Goal: Transaction & Acquisition: Purchase product/service

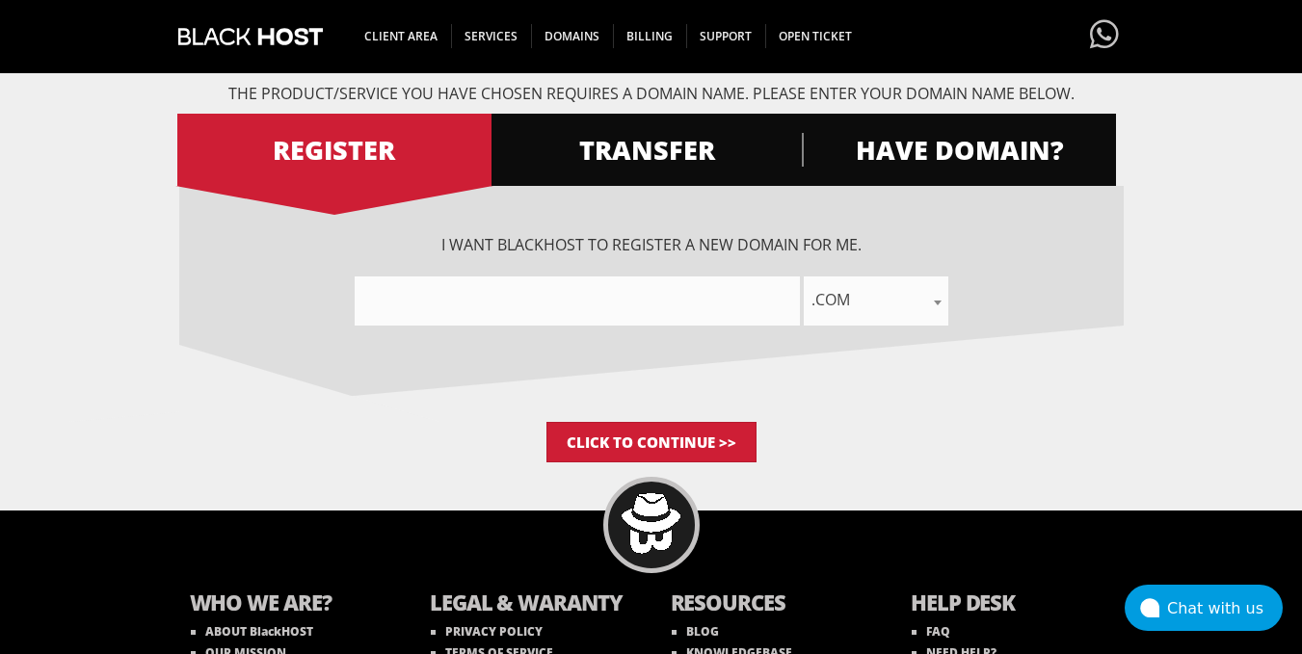
scroll to position [248, 0]
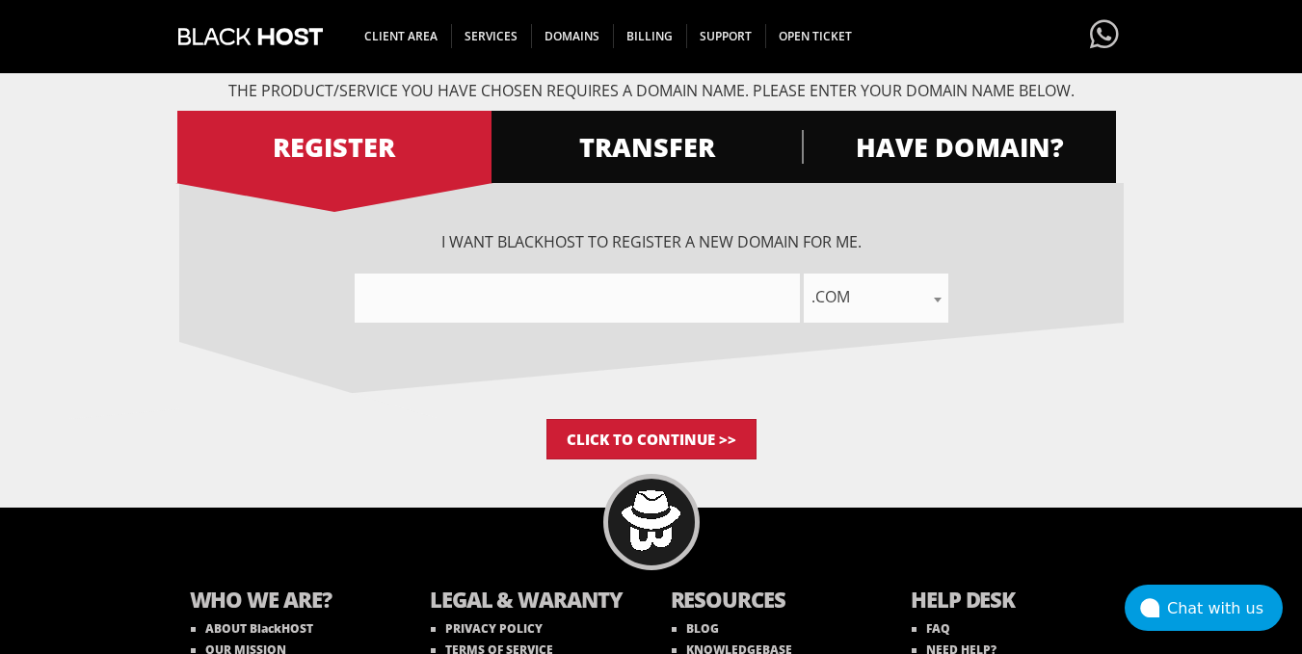
click at [637, 293] on input"] "text" at bounding box center [577, 298] width 445 height 49
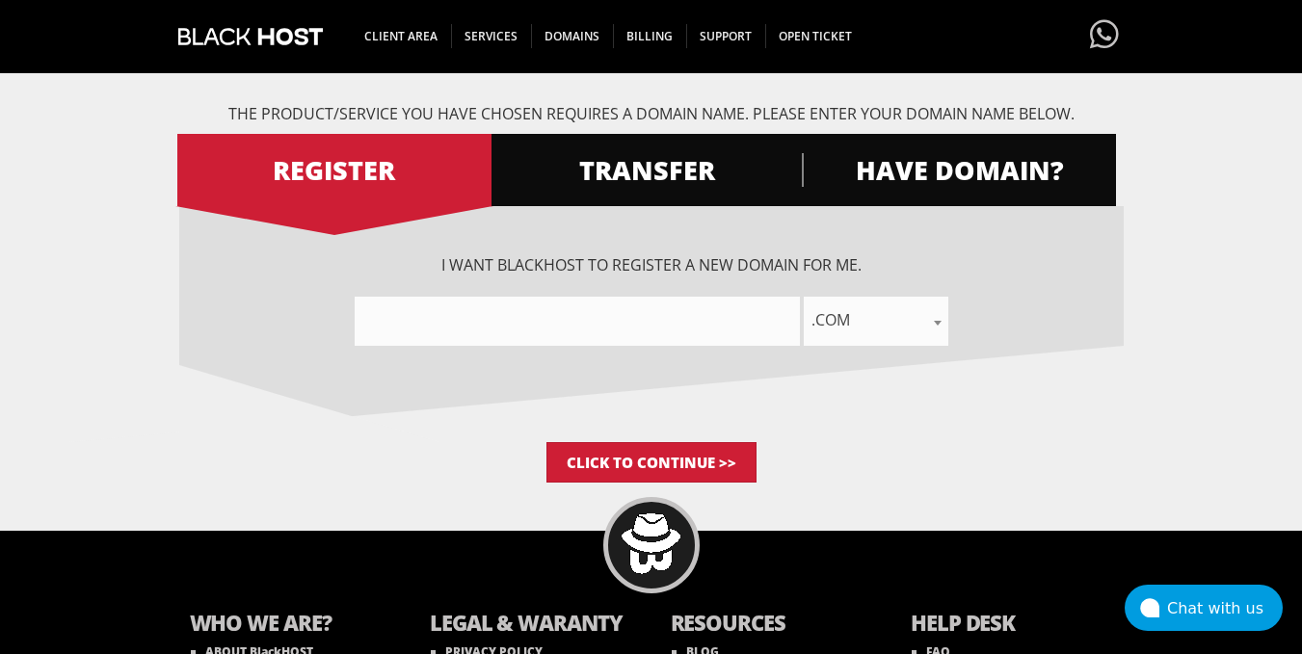
scroll to position [225, 0]
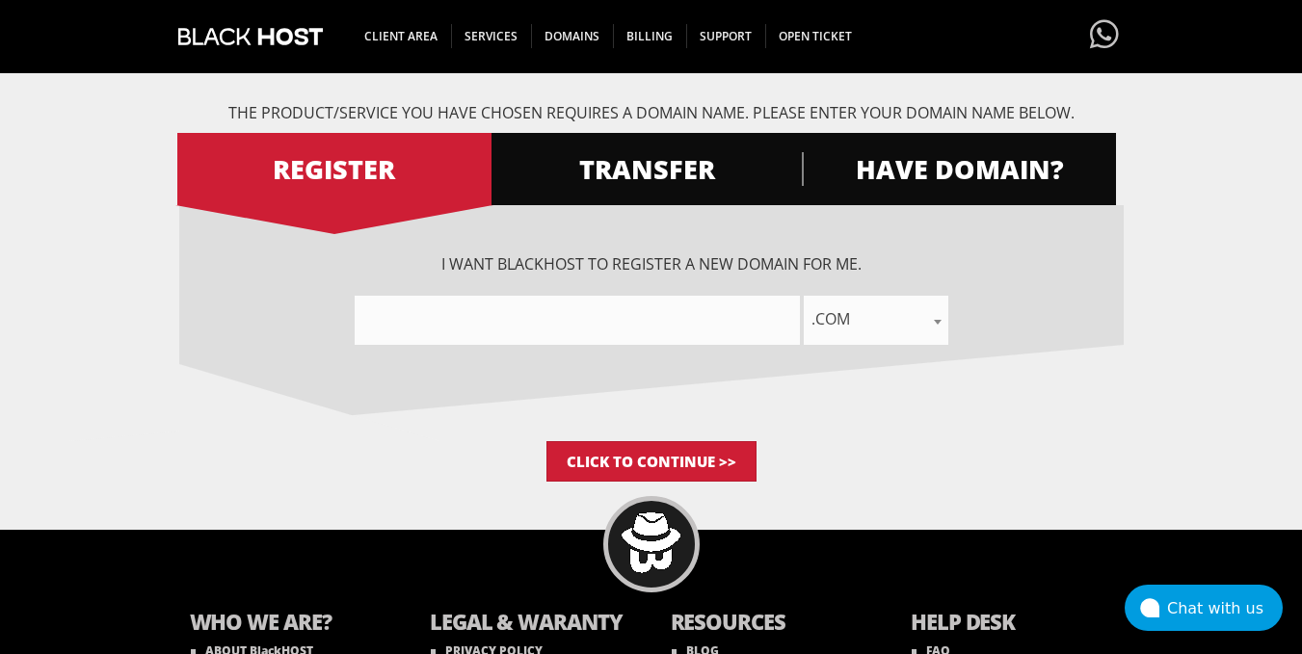
click at [475, 325] on input"] "text" at bounding box center [577, 320] width 445 height 49
type input"] "typ"
click at [857, 320] on span ".com" at bounding box center [876, 318] width 145 height 27
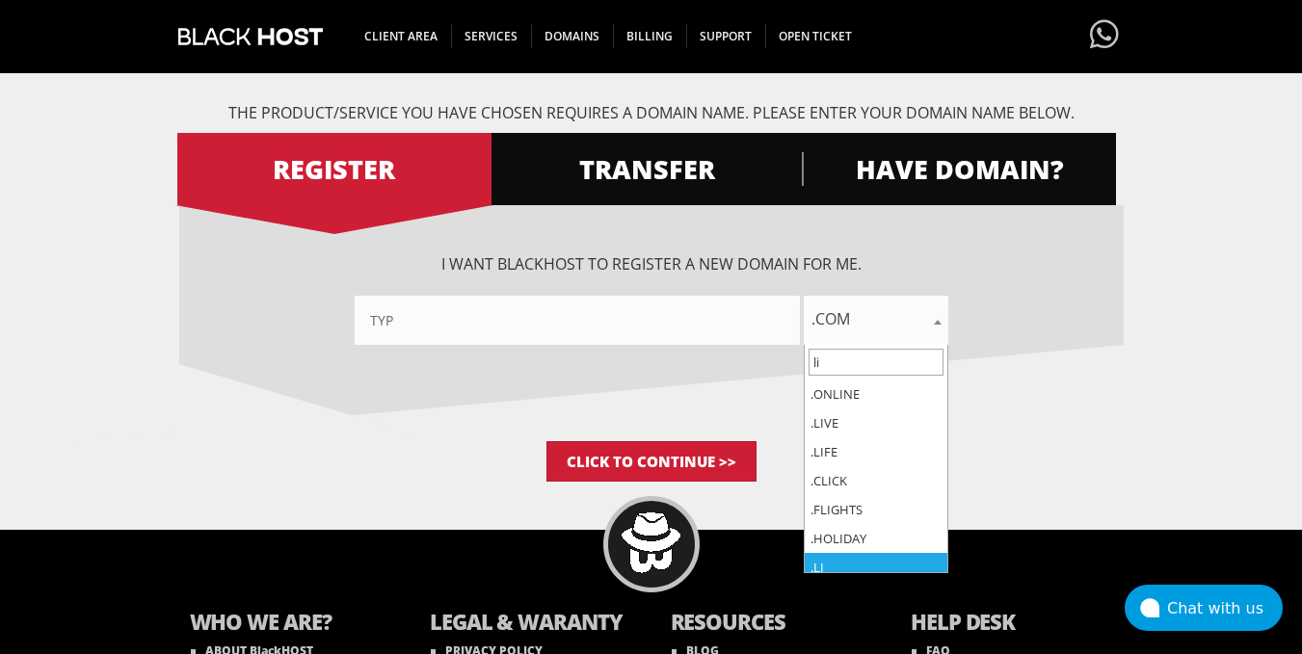
type input "li"
select select ".li"
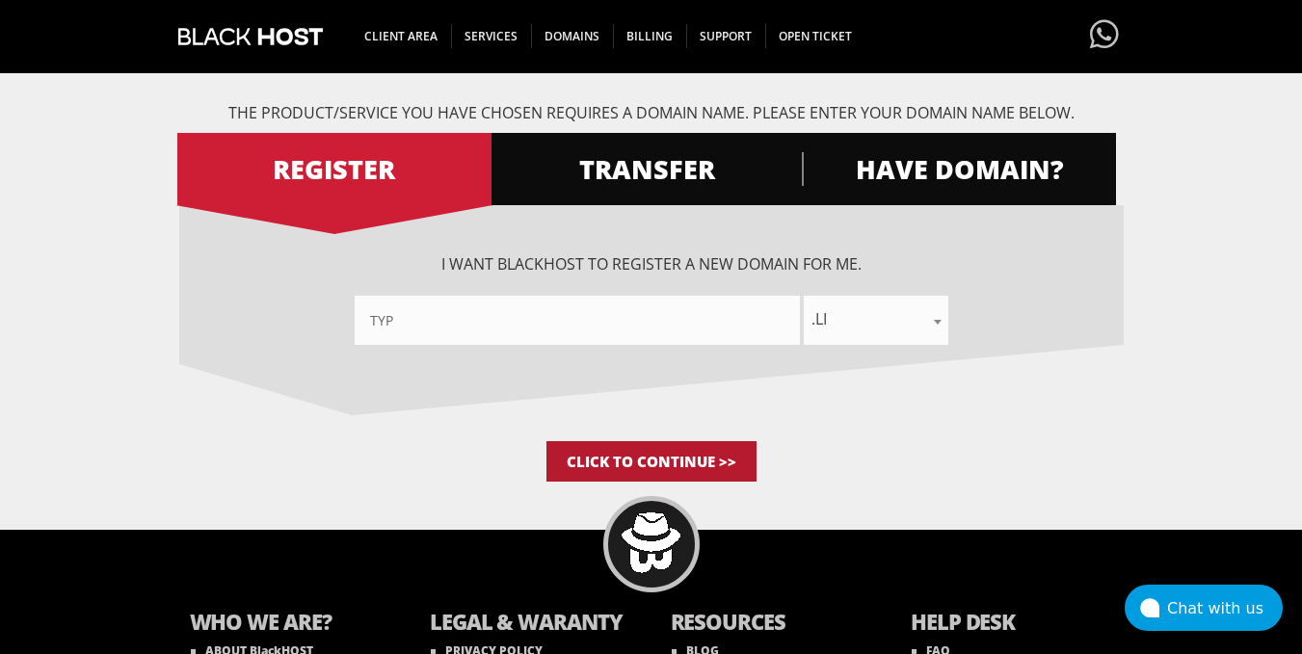
click at [651, 467] on input "Click to Continue >>" at bounding box center [651, 461] width 210 height 40
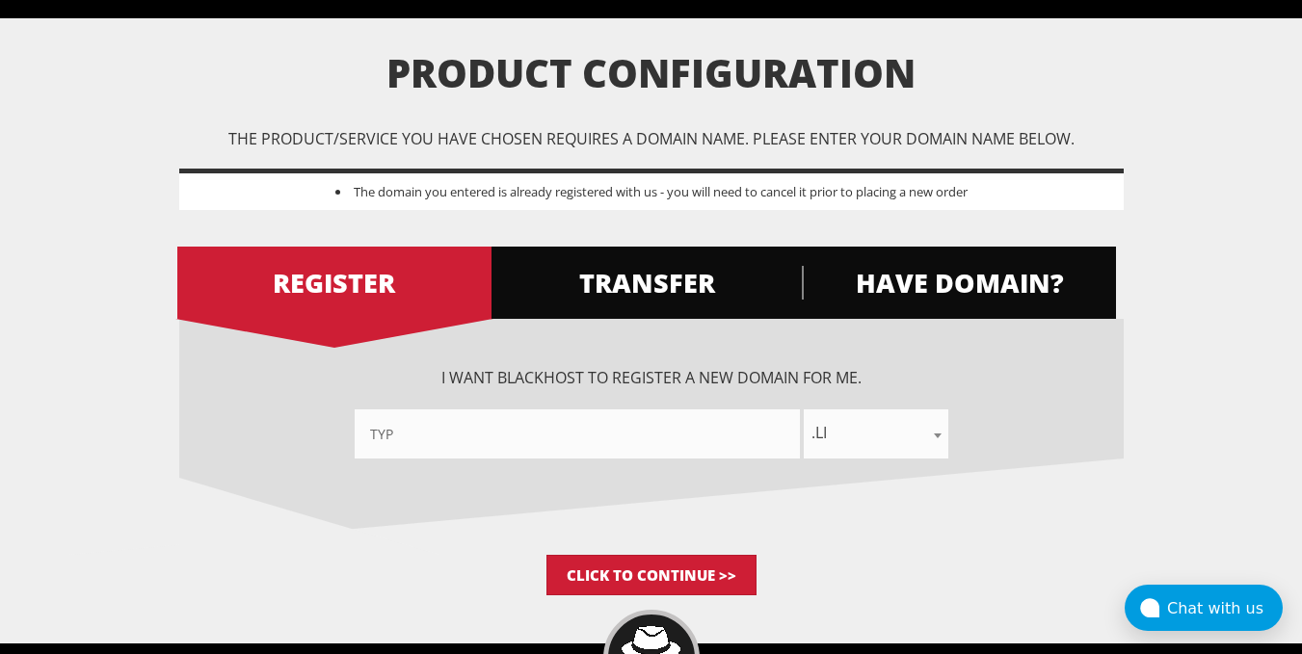
scroll to position [113, 0]
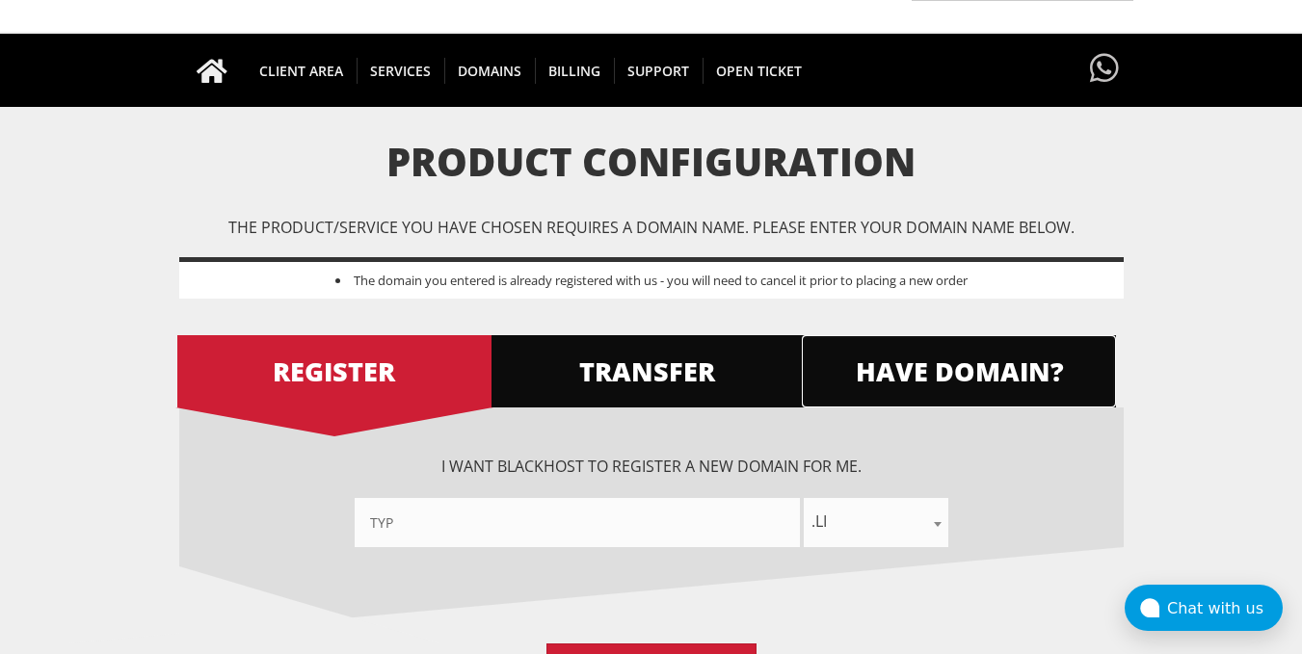
click at [927, 385] on span "HAVE DOMAIN?" at bounding box center [959, 372] width 314 height 34
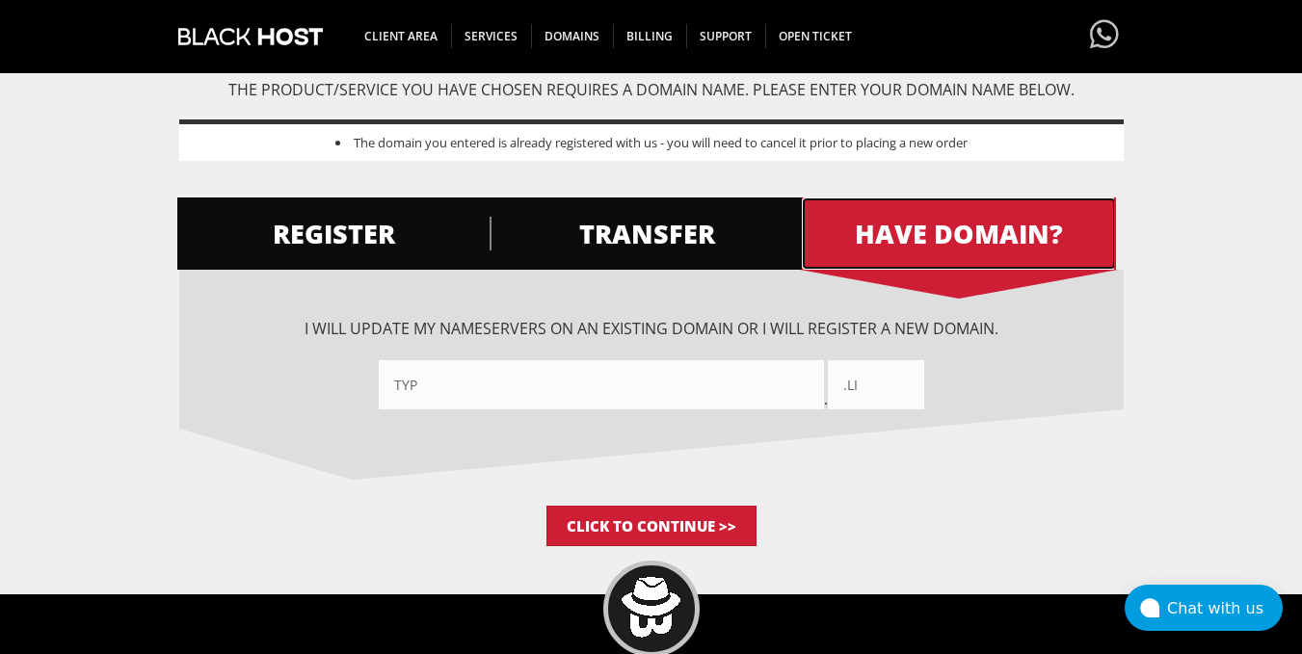
scroll to position [371, 0]
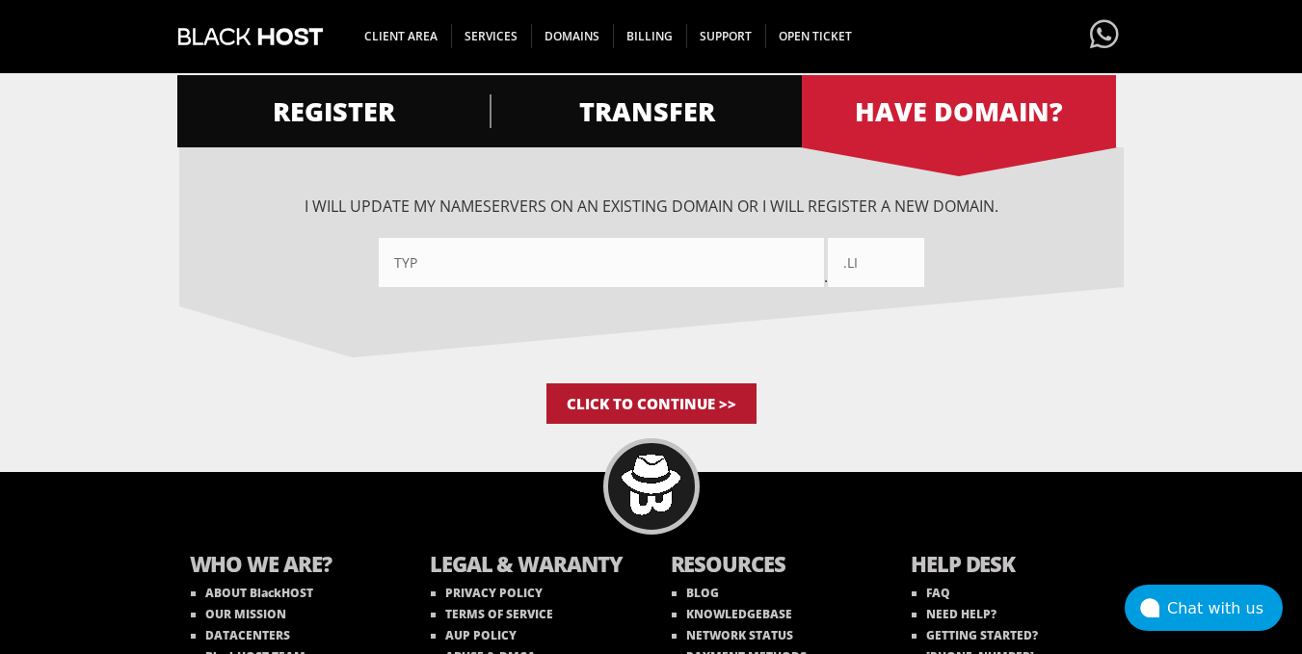
click at [695, 410] on input "Click to Continue >>" at bounding box center [651, 404] width 210 height 40
click at [644, 400] on input "Click to Continue >>" at bounding box center [651, 404] width 210 height 40
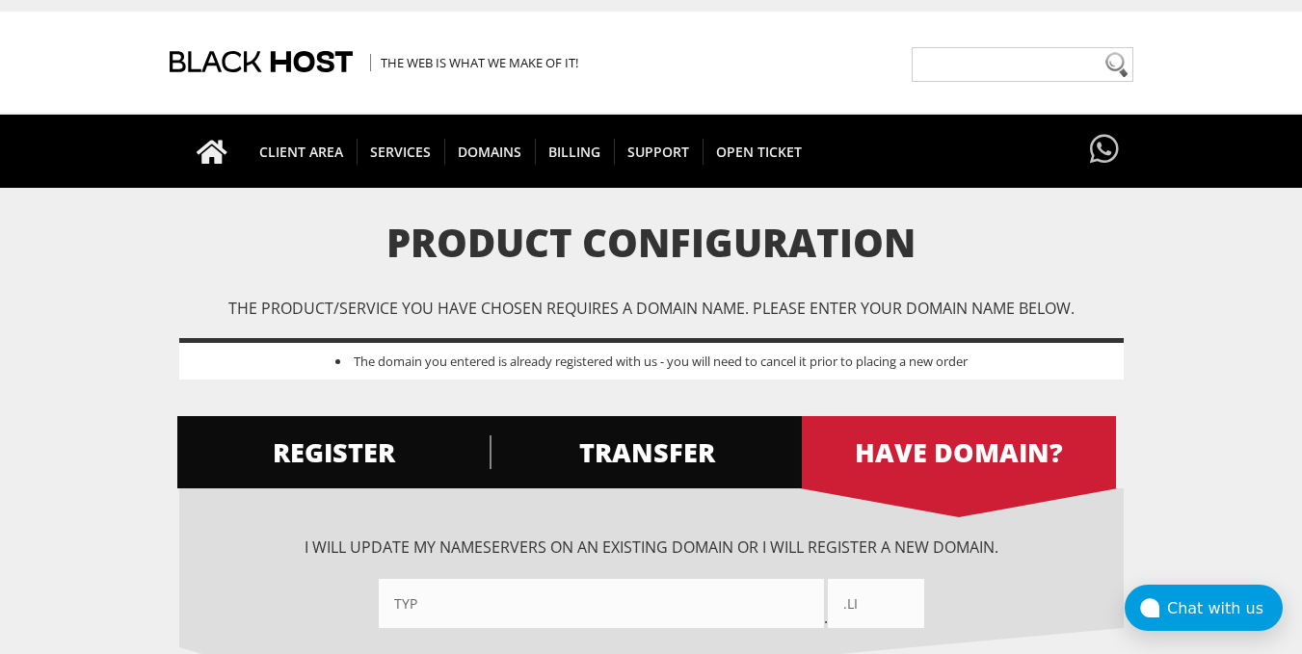
scroll to position [0, 0]
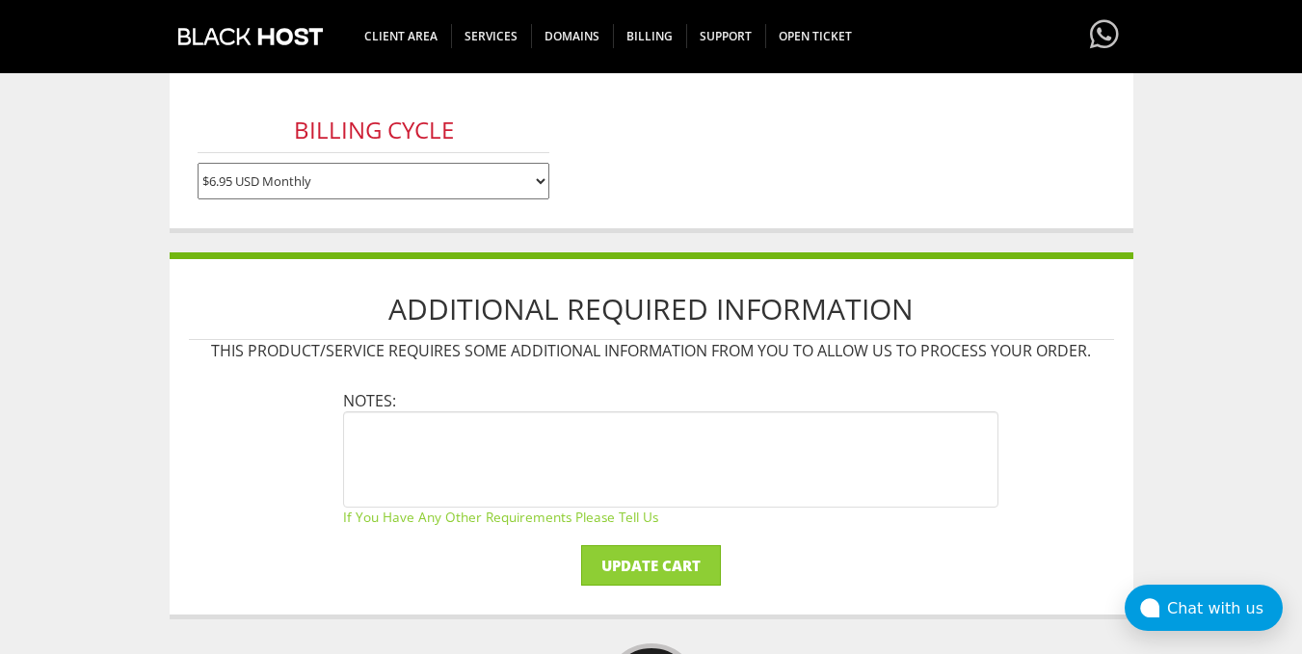
scroll to position [441, 0]
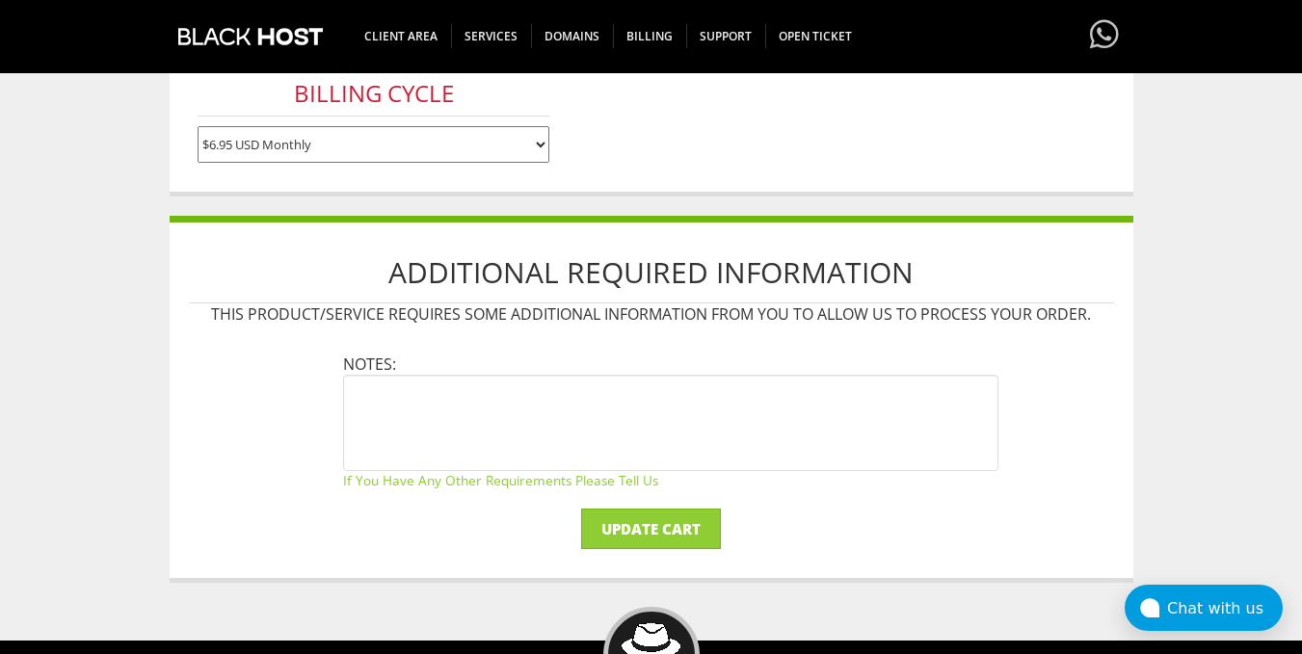
click at [502, 154] on select "$6.95 USD Monthly $64.95 USD Annually $129.90 USD Biennially" at bounding box center [374, 144] width 352 height 37
click at [520, 140] on select "$6.95 USD Monthly $64.95 USD Annually $129.90 USD Biennially" at bounding box center [374, 144] width 352 height 37
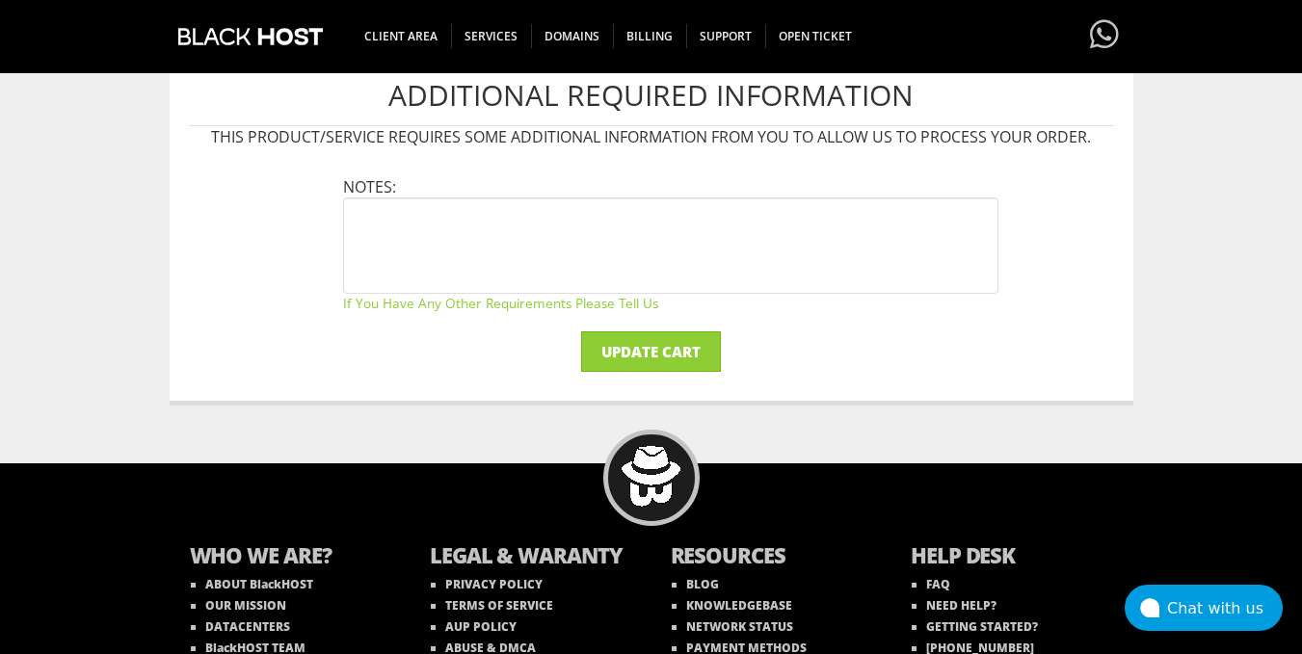
scroll to position [620, 0]
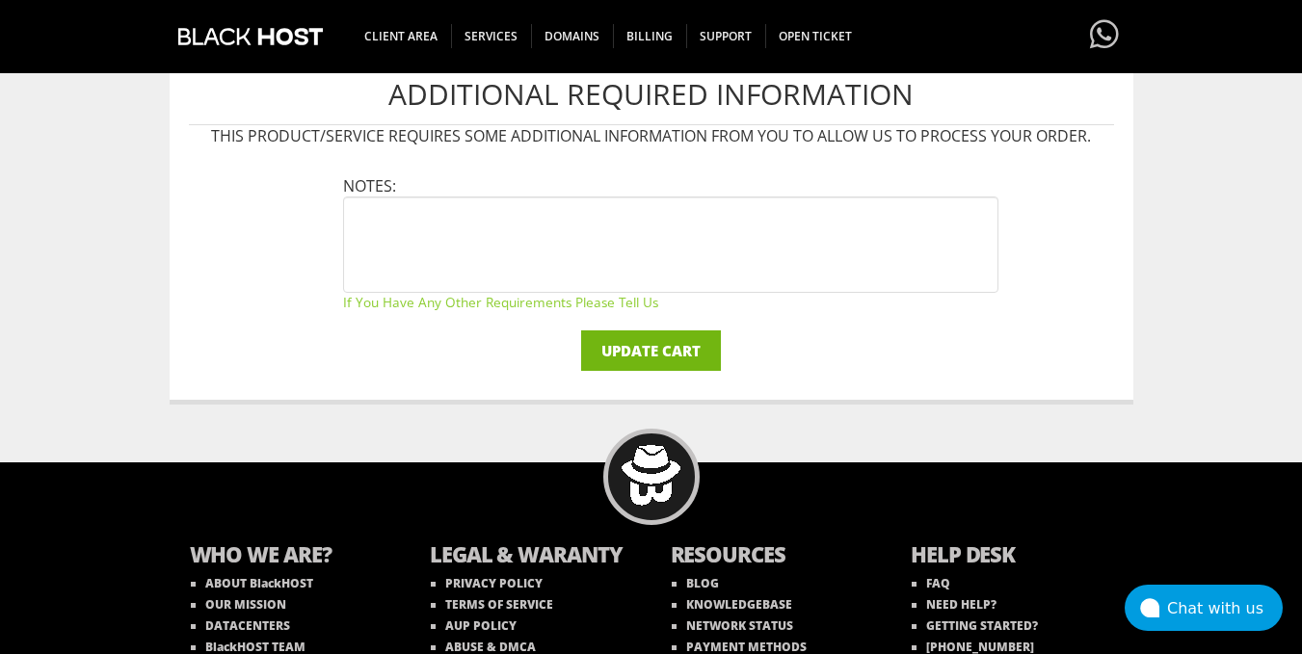
click at [683, 351] on input "Update Cart" at bounding box center [651, 351] width 140 height 40
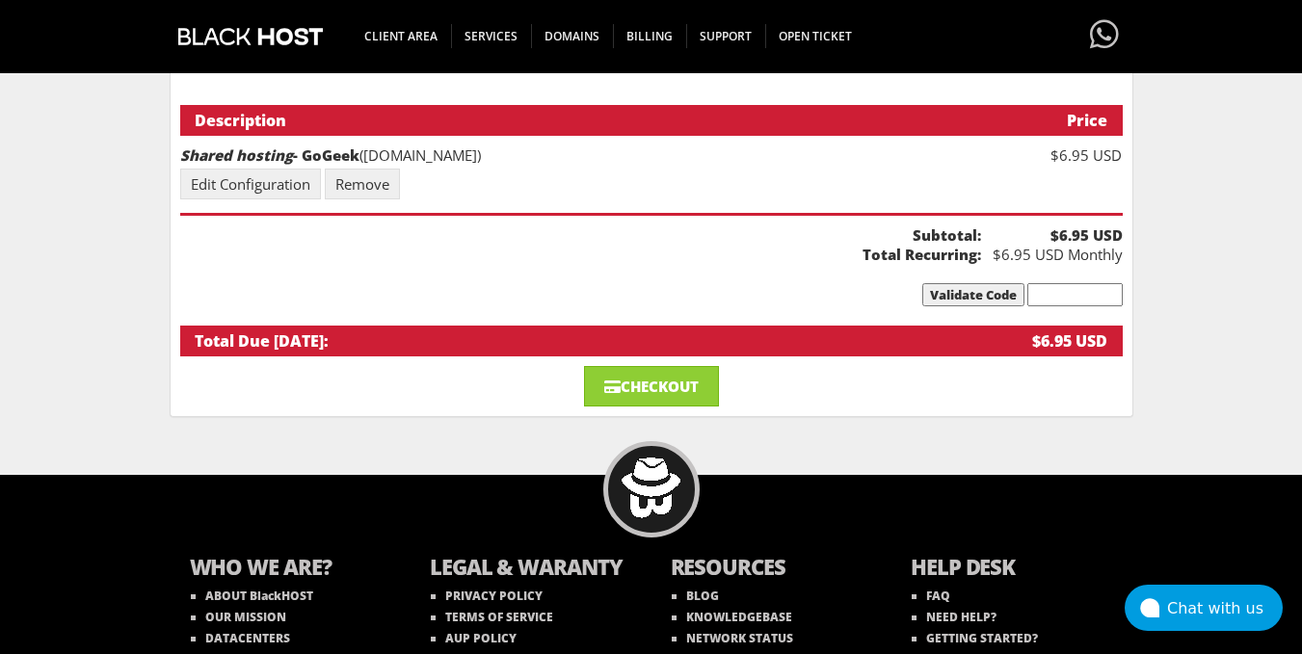
scroll to position [276, 0]
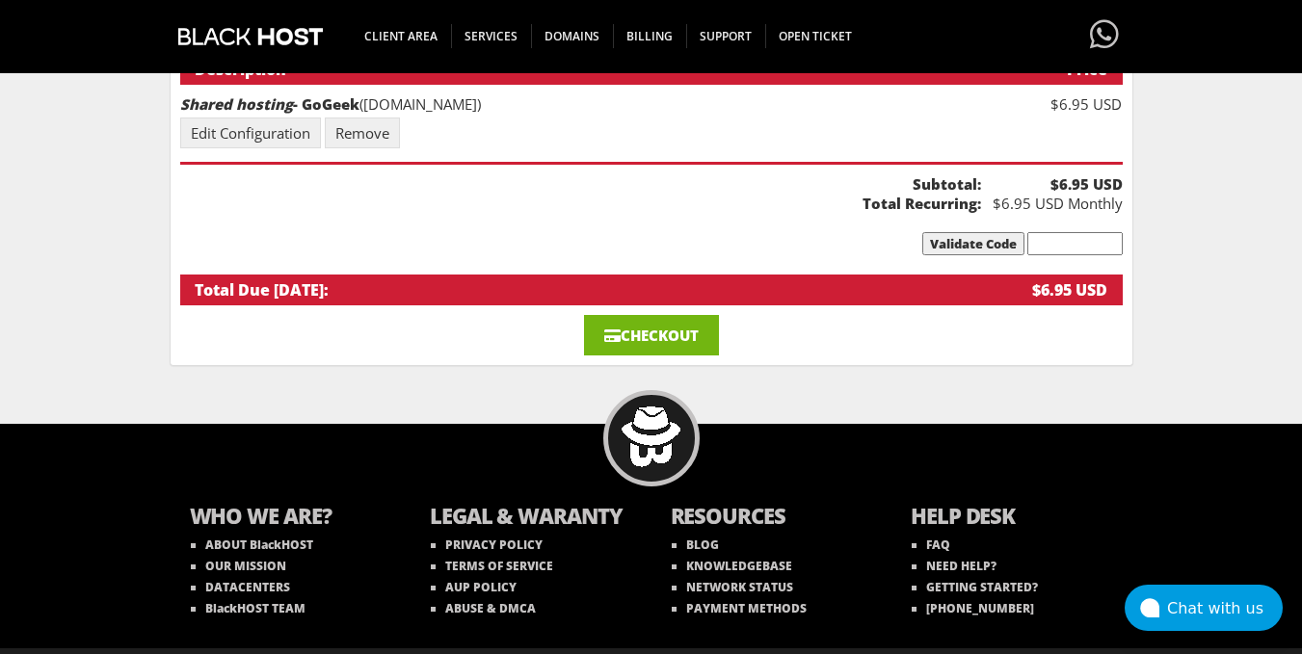
click at [667, 335] on link "Checkout" at bounding box center [651, 335] width 135 height 40
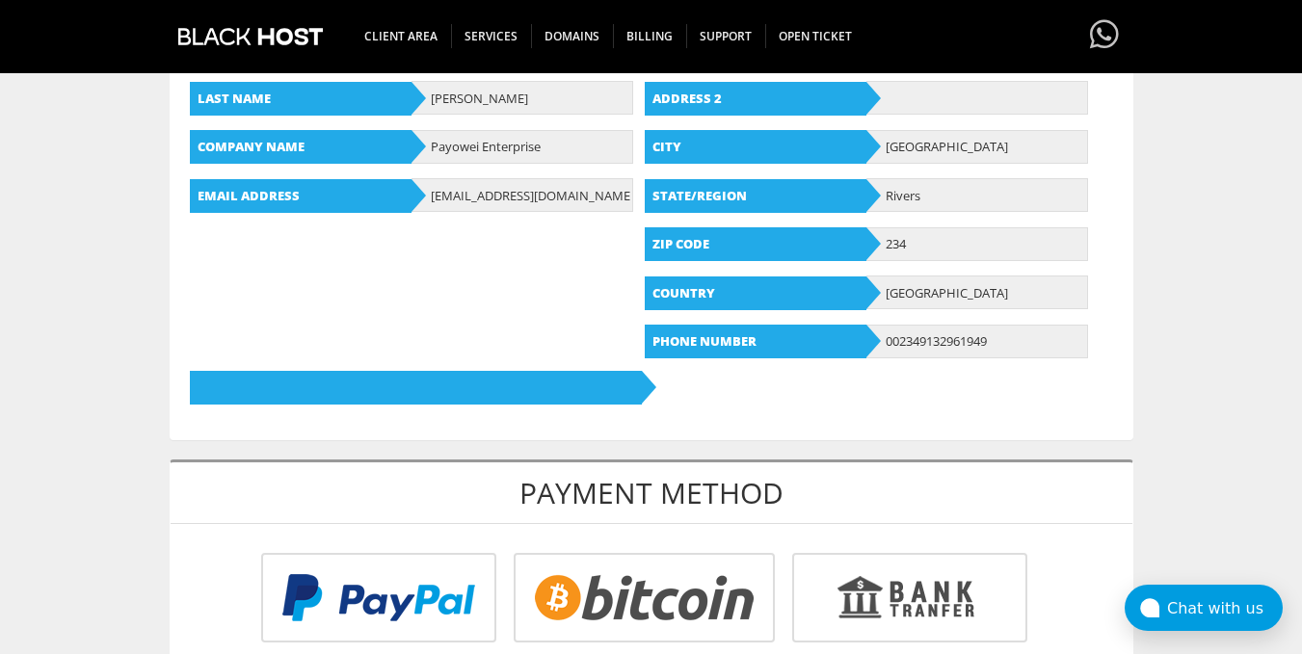
scroll to position [327, 0]
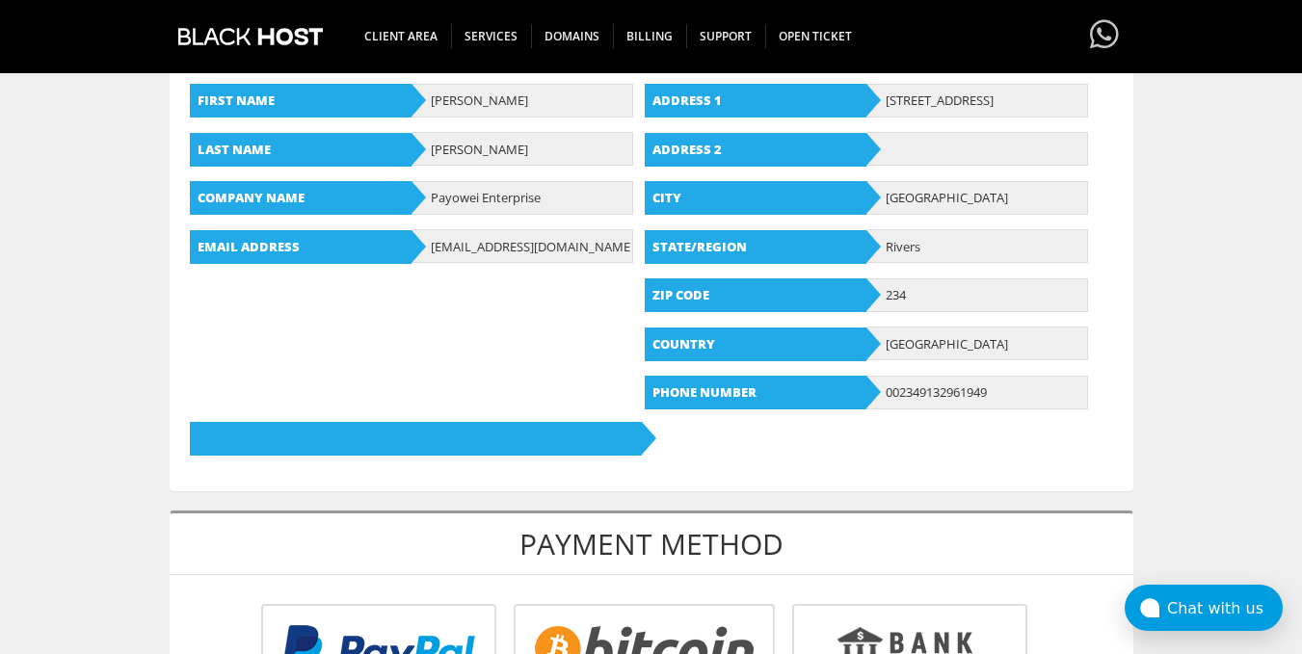
drag, startPoint x: 766, startPoint y: 235, endPoint x: 462, endPoint y: 370, distance: 333.0
click at [462, 370] on div "First Name Orama Last Name Horsfall Company Name Payowei Enterprise Email Addre…" at bounding box center [652, 262] width 962 height 387
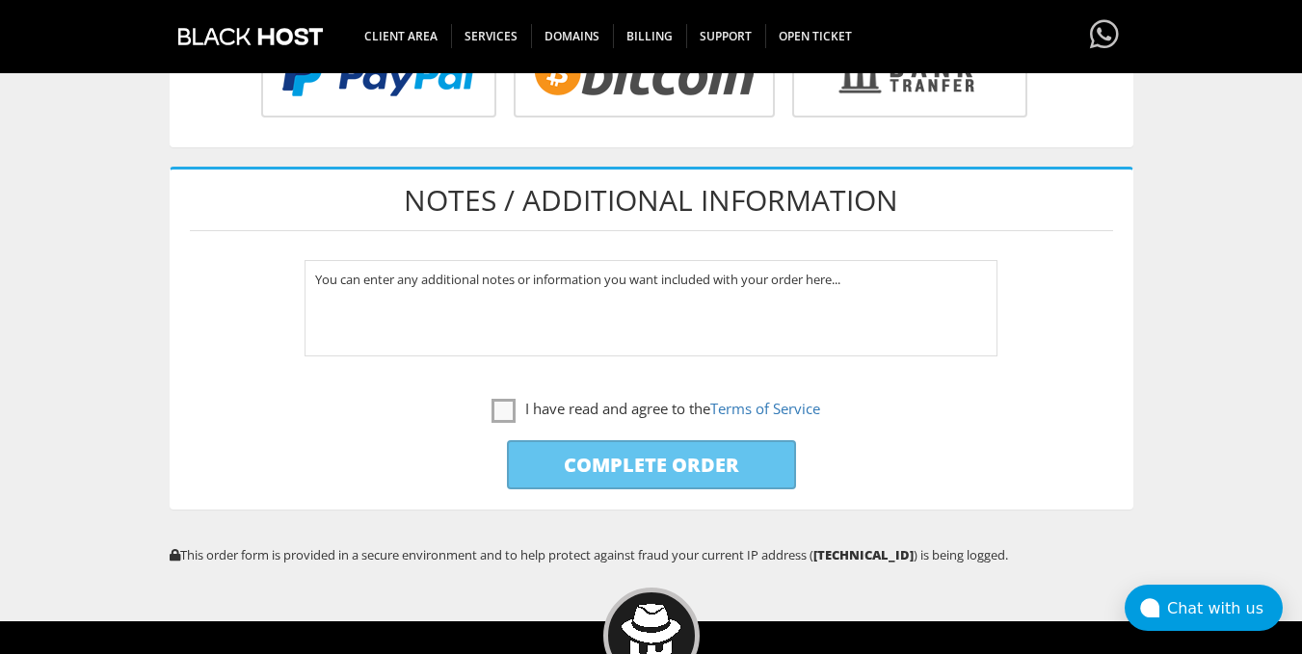
scroll to position [851, 0]
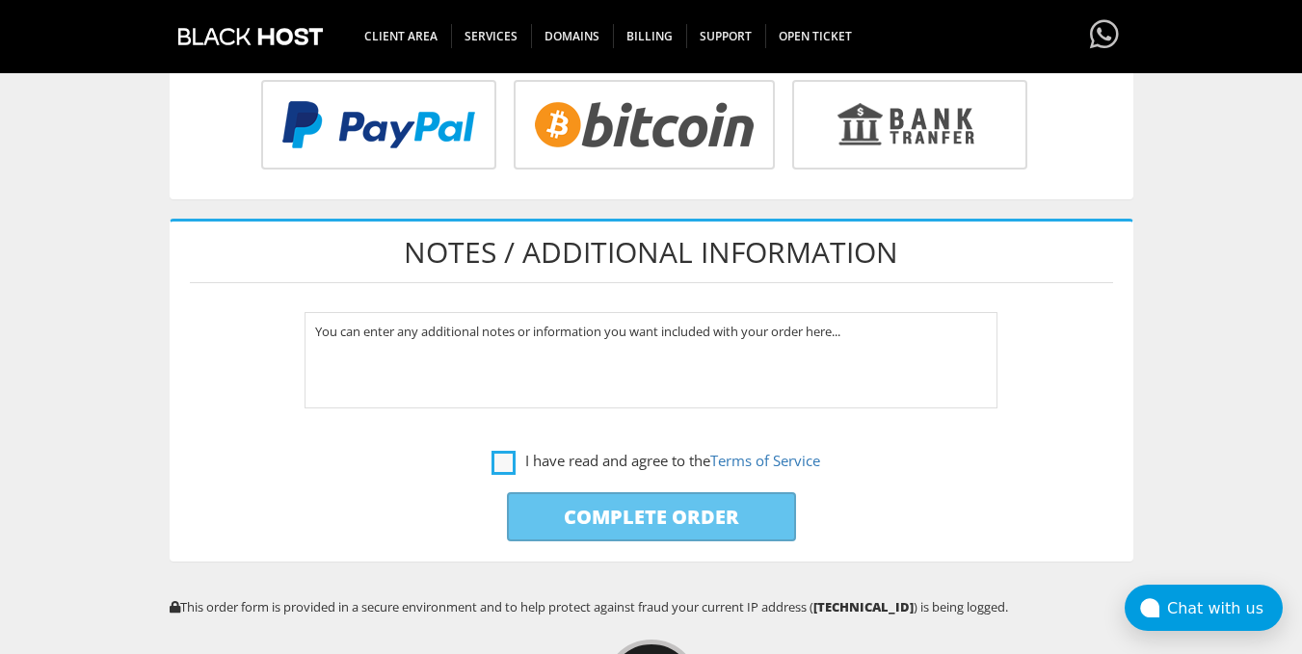
click at [496, 467] on label "I have read and agree to the Terms of Service" at bounding box center [655, 461] width 329 height 24
checkbox input "true"
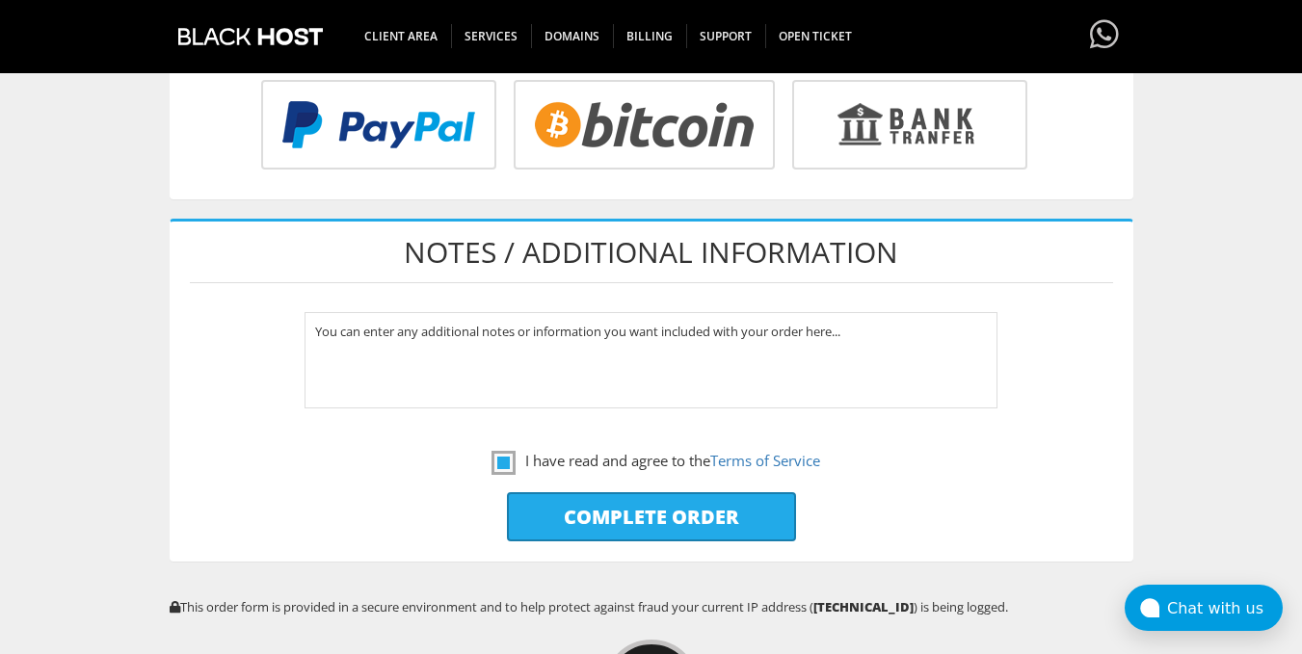
click at [645, 131] on input "radio" at bounding box center [641, 129] width 261 height 90
radio input "true"
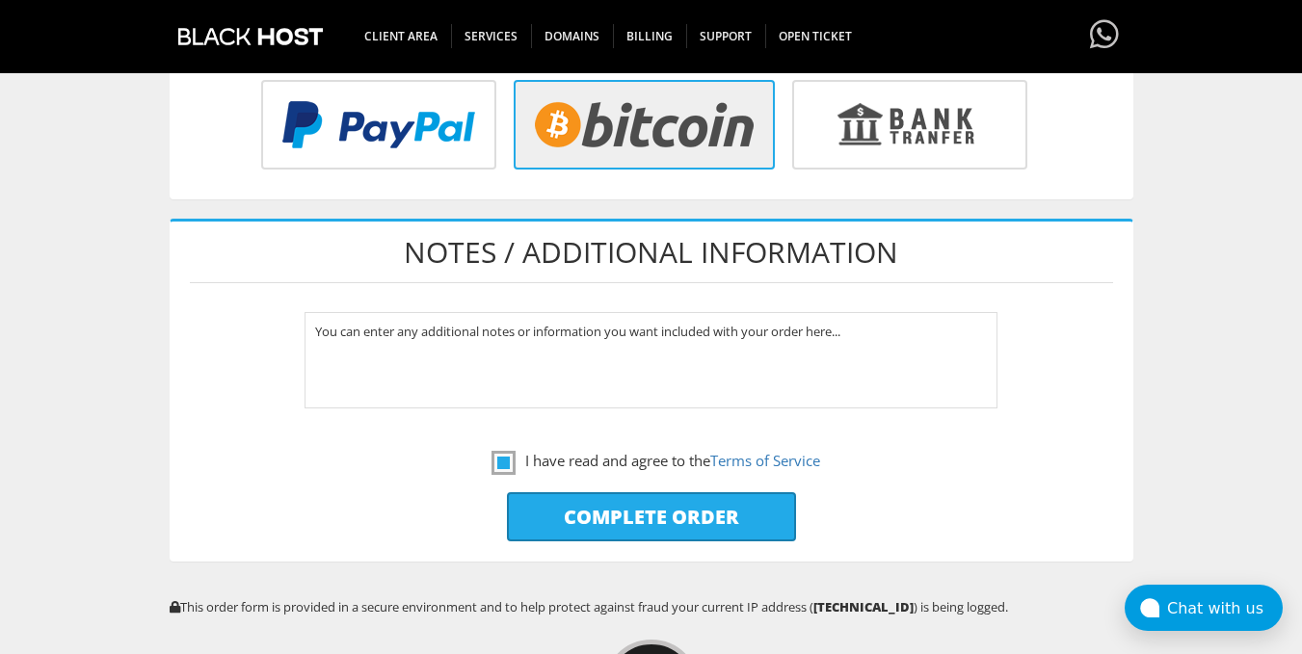
click at [640, 507] on input "Complete Order" at bounding box center [651, 516] width 289 height 49
type input "Please Wait..."
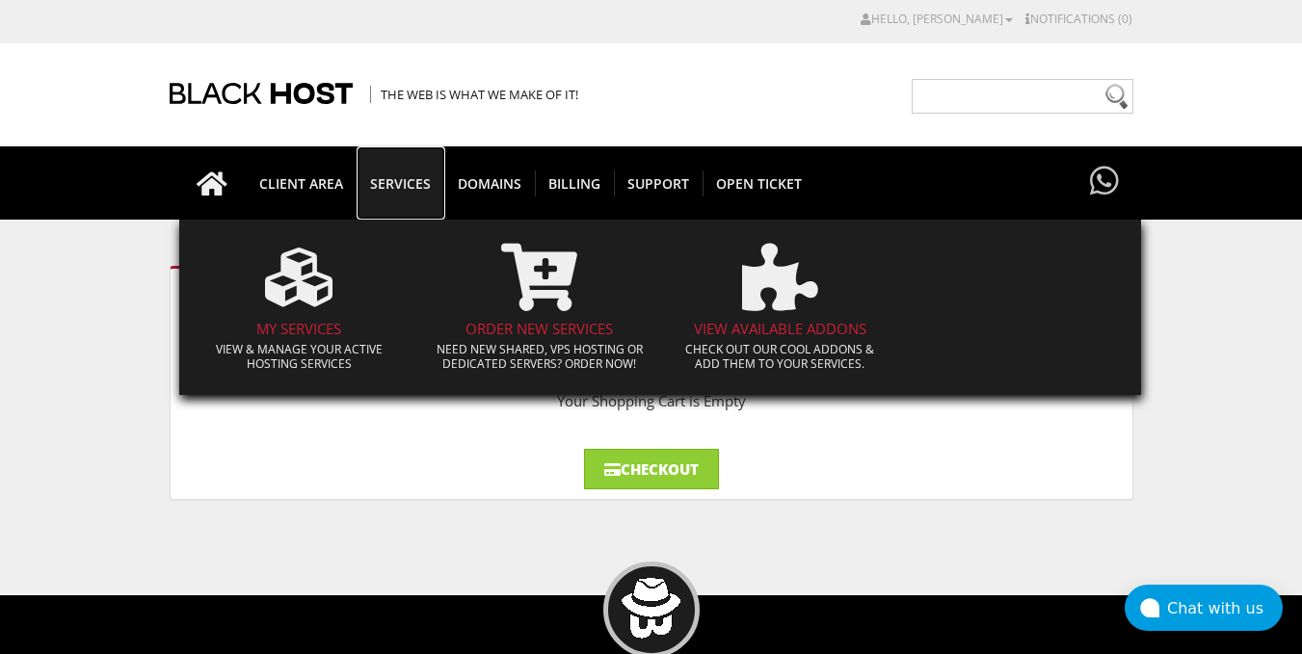
click at [386, 192] on span "SERVICES" at bounding box center [401, 184] width 88 height 26
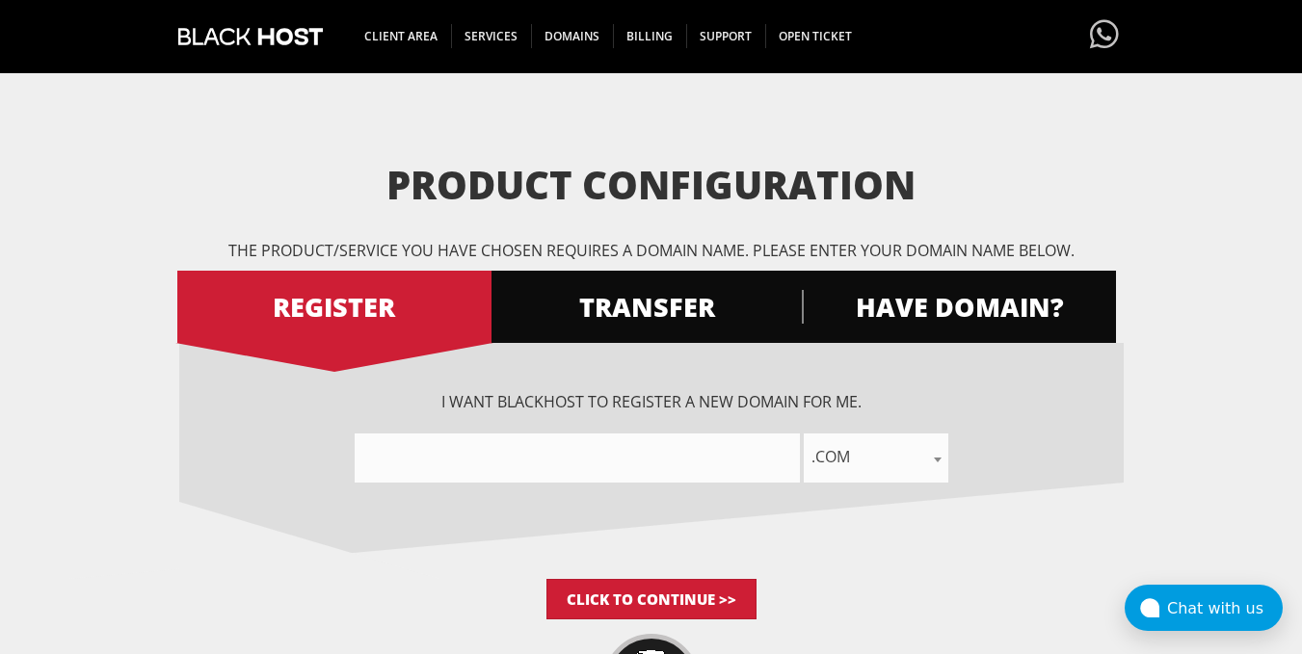
scroll to position [196, 0]
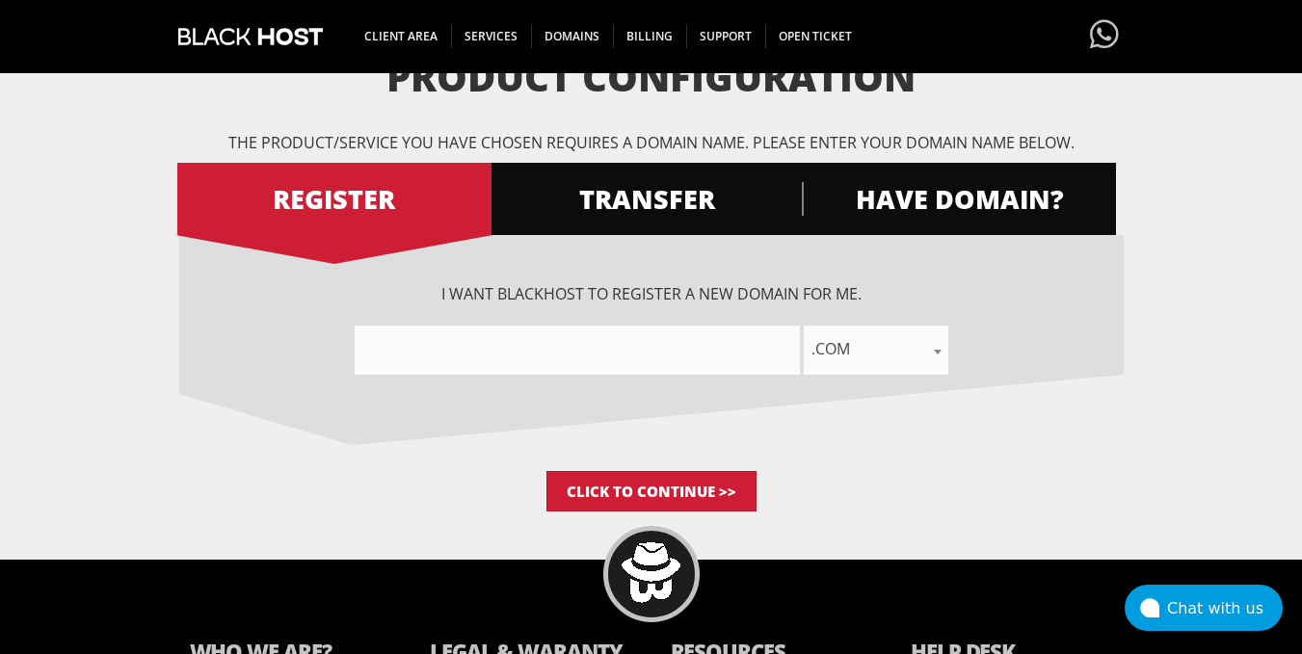
click at [887, 355] on span ".com" at bounding box center [876, 348] width 145 height 27
click at [859, 358] on span ".com" at bounding box center [876, 348] width 145 height 27
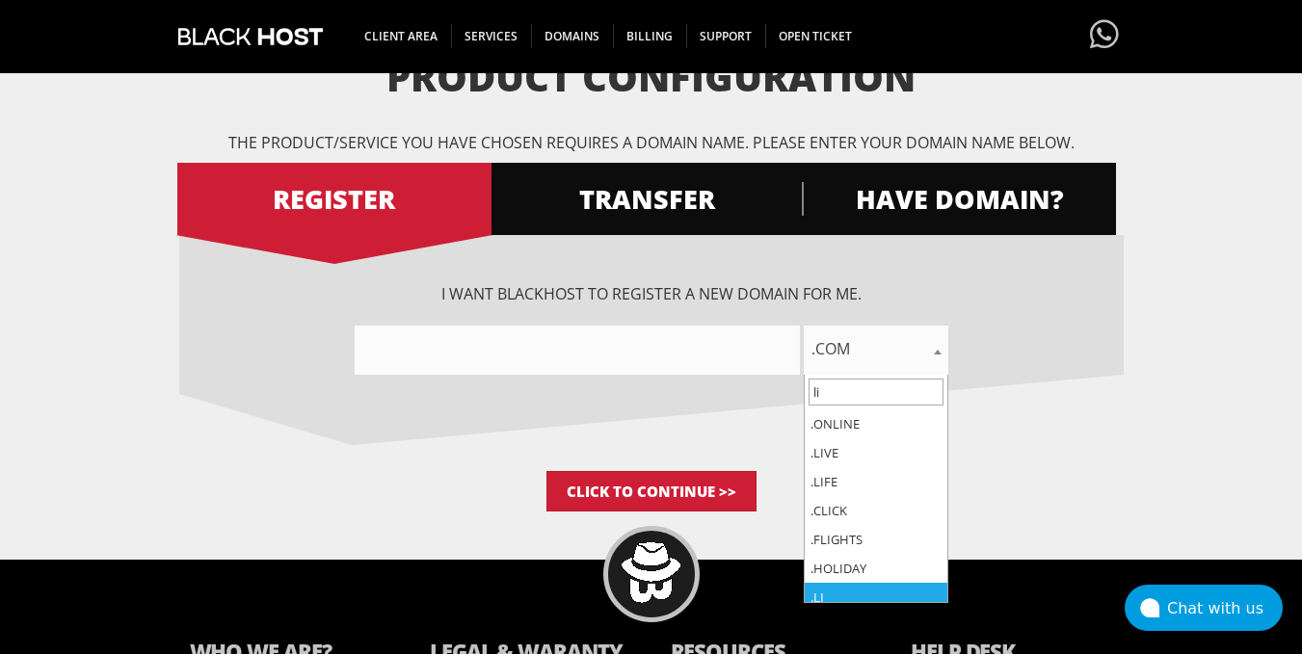
type input "li"
select select ".li"
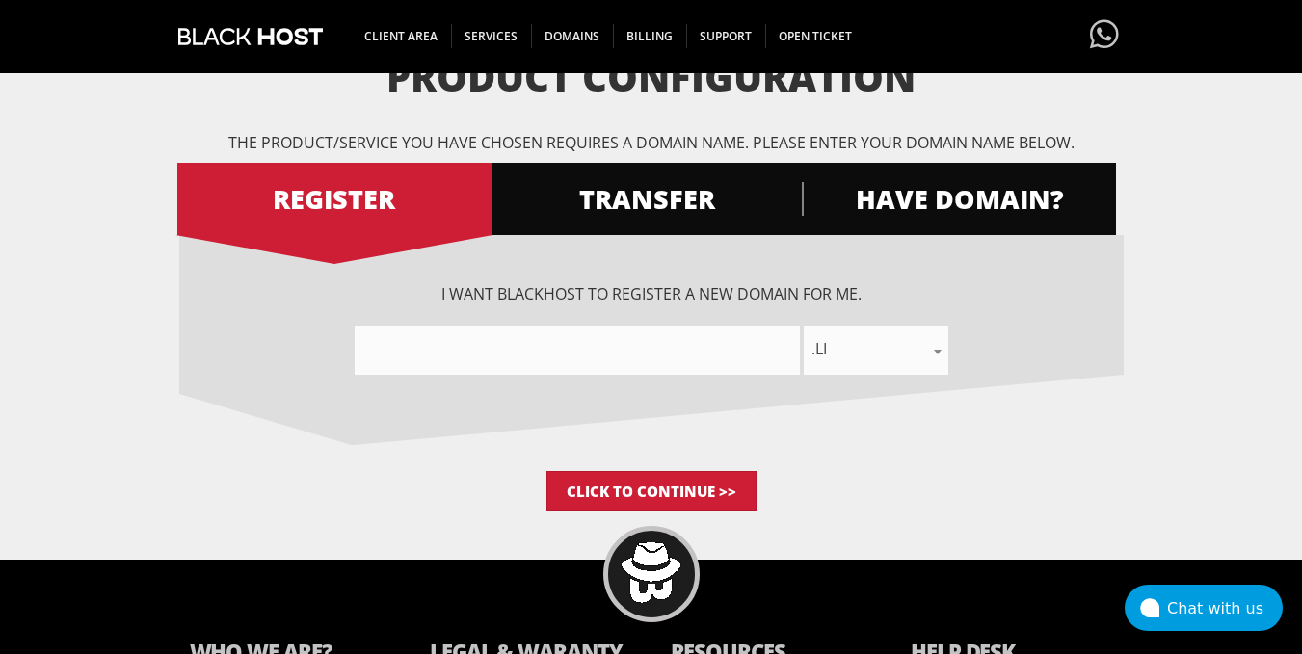
click at [566, 352] on input"] "text" at bounding box center [577, 350] width 445 height 49
type input"] "typ"
click at [674, 483] on input "Click to Continue >>" at bounding box center [651, 491] width 210 height 40
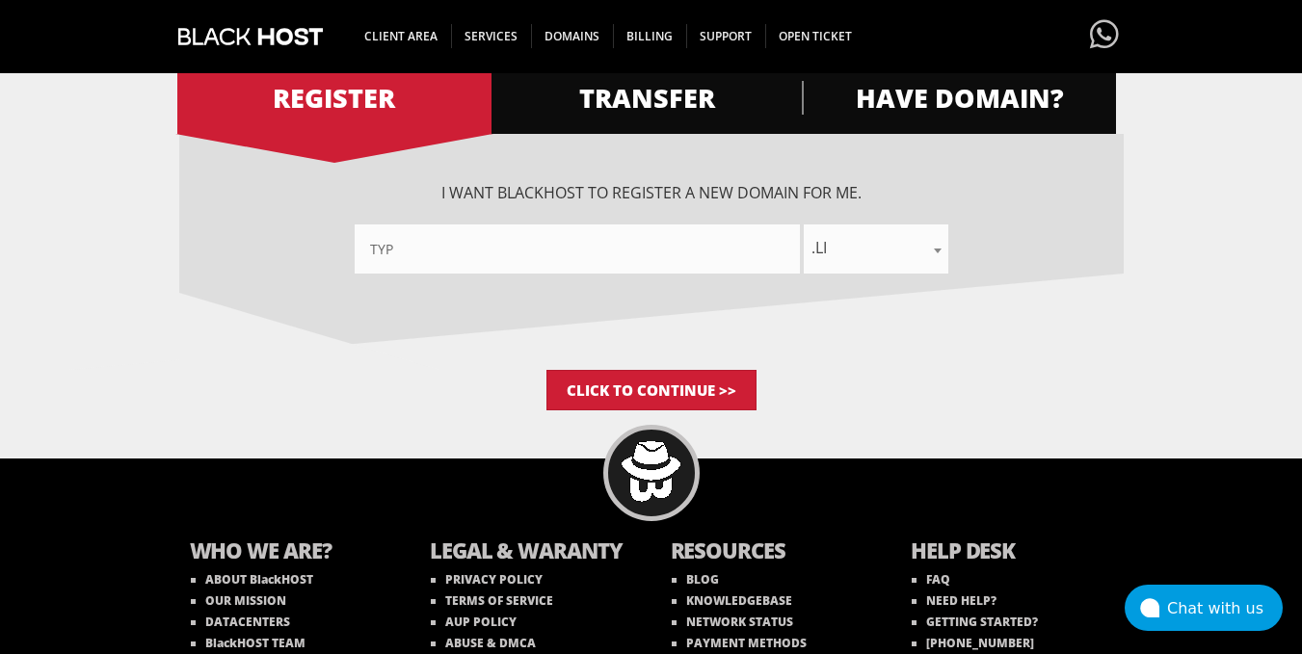
scroll to position [365, 0]
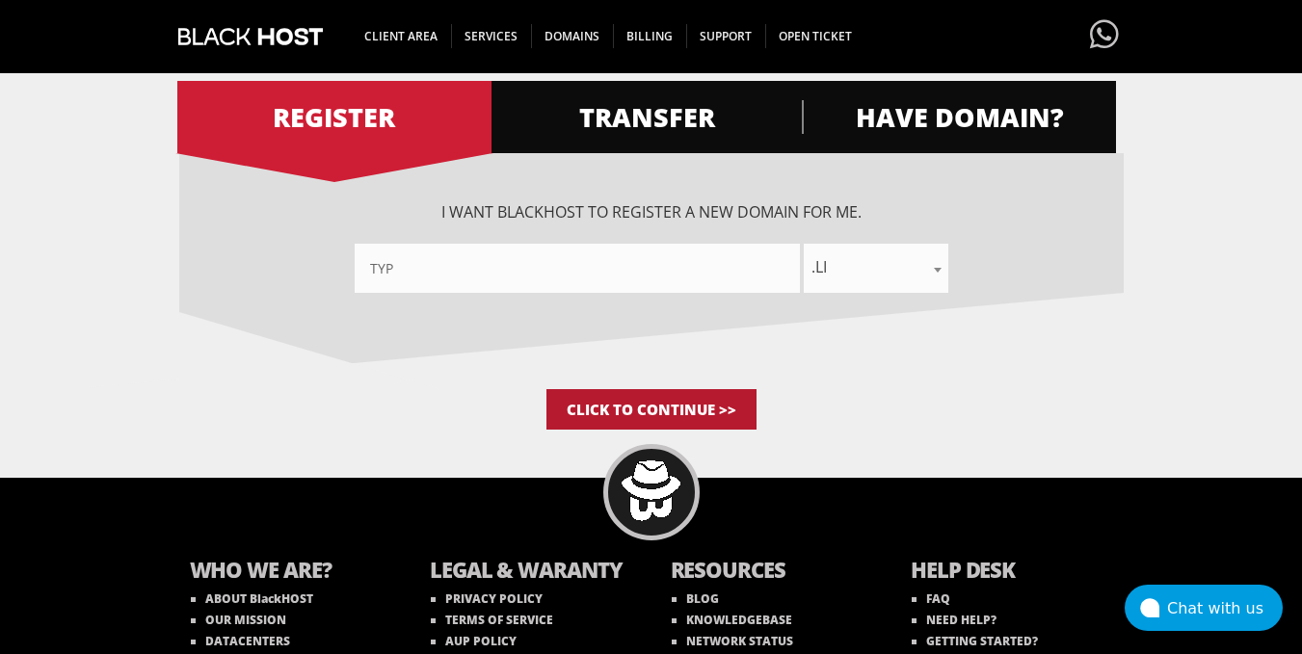
click at [636, 406] on input "Click to Continue >>" at bounding box center [651, 409] width 210 height 40
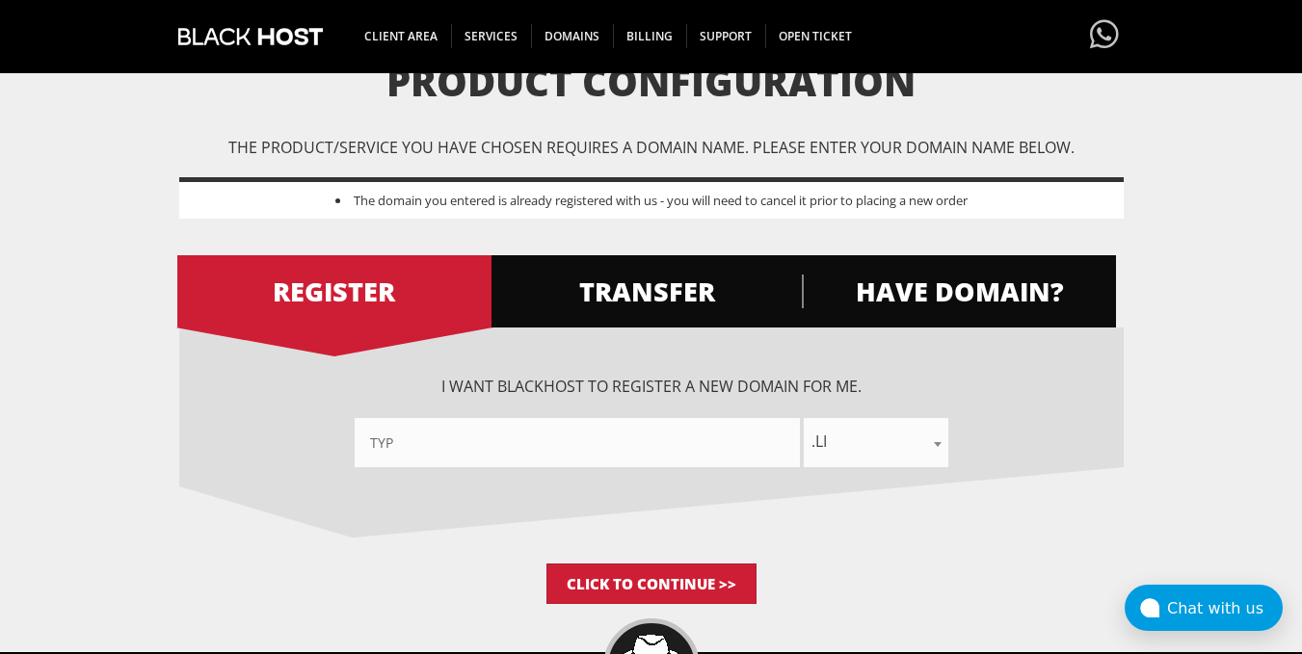
scroll to position [262, 0]
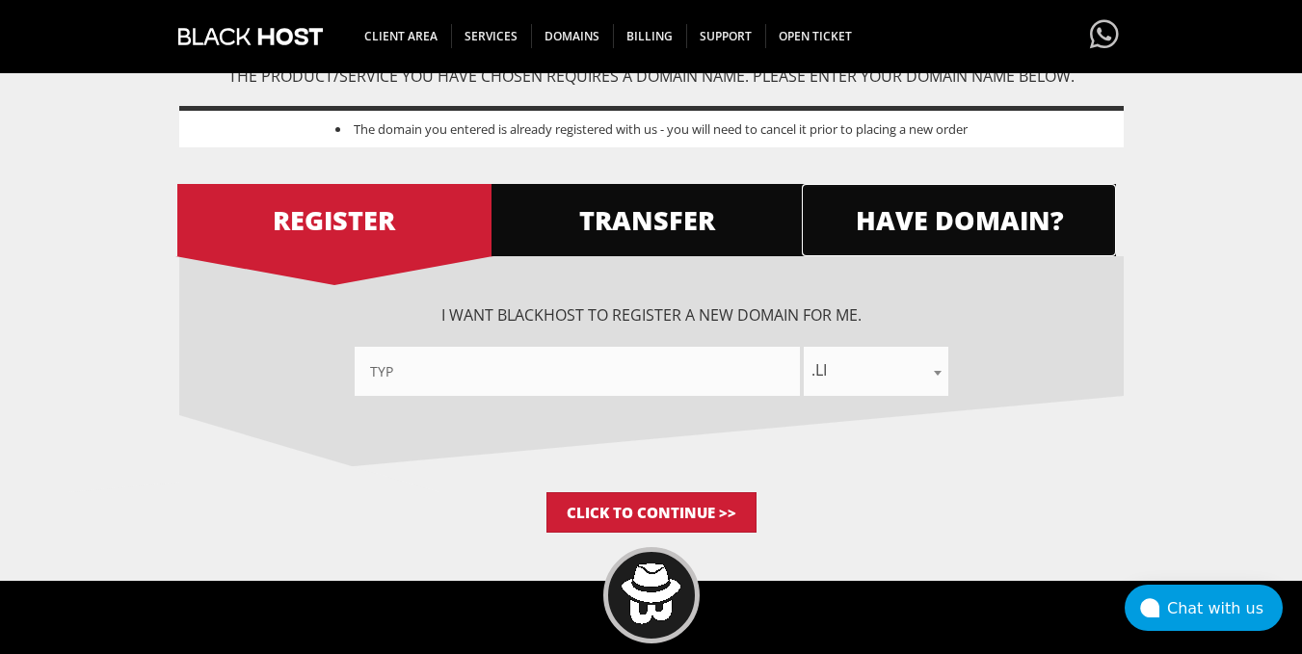
click at [930, 227] on span "HAVE DOMAIN?" at bounding box center [959, 220] width 314 height 34
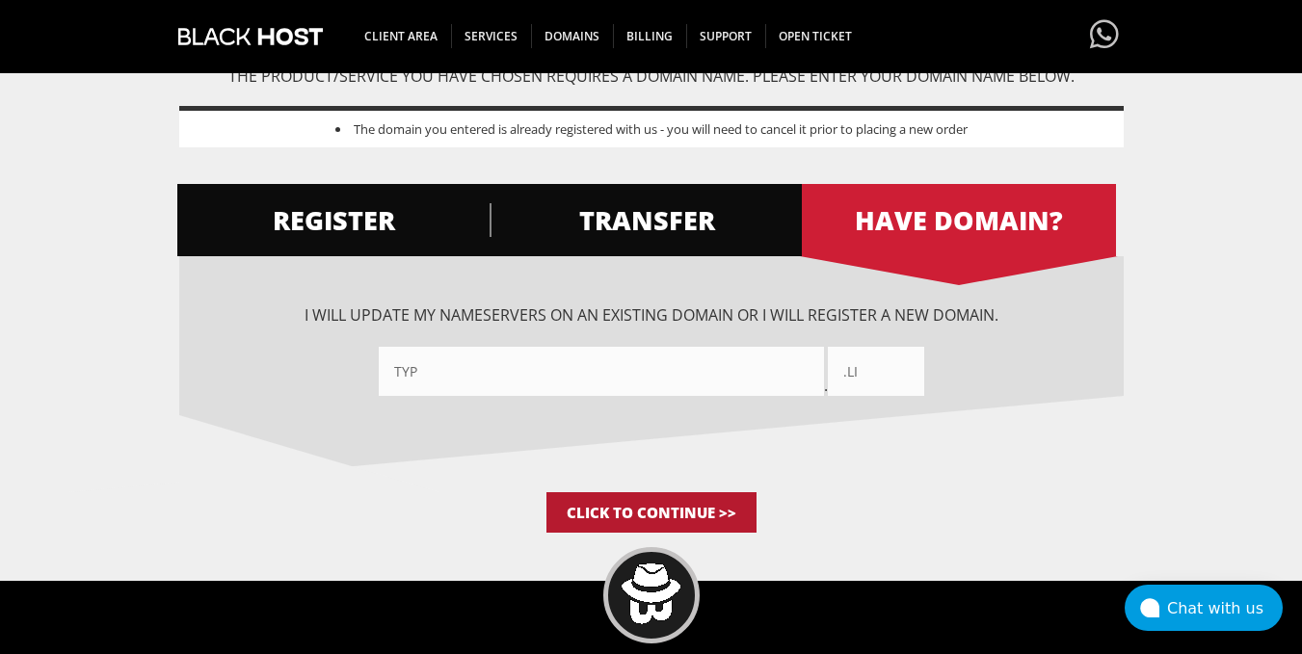
click at [624, 516] on input "Click to Continue >>" at bounding box center [651, 512] width 210 height 40
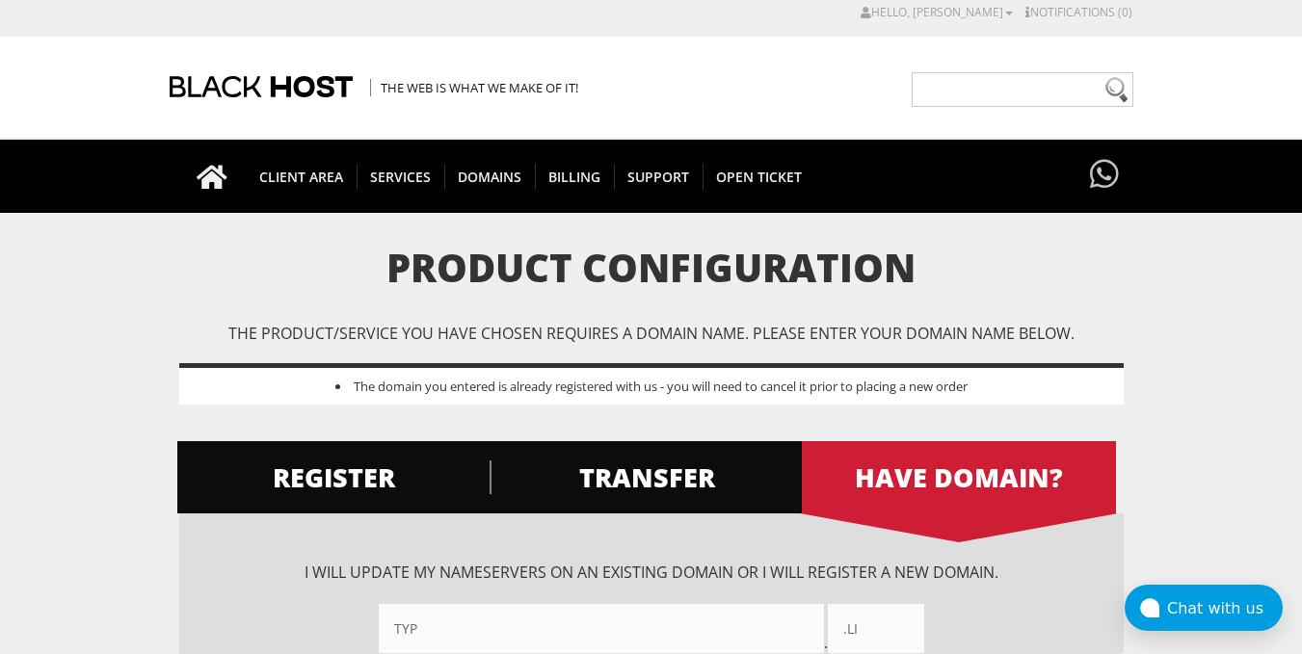
scroll to position [0, 0]
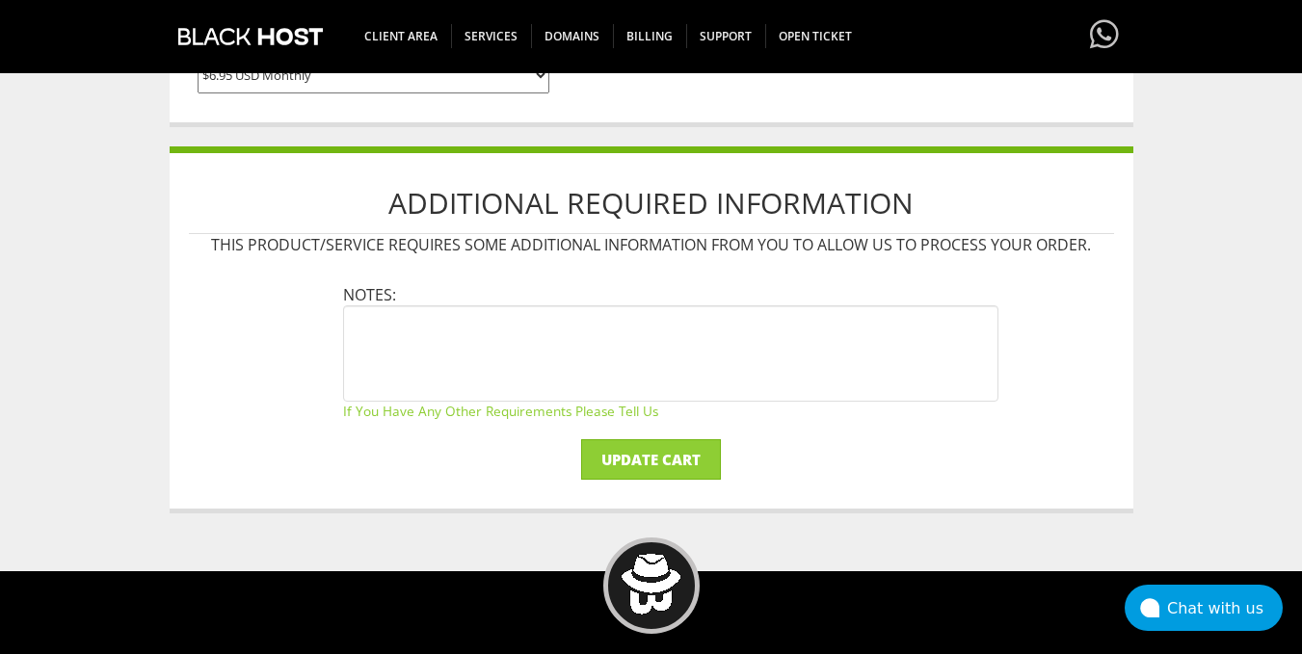
scroll to position [525, 0]
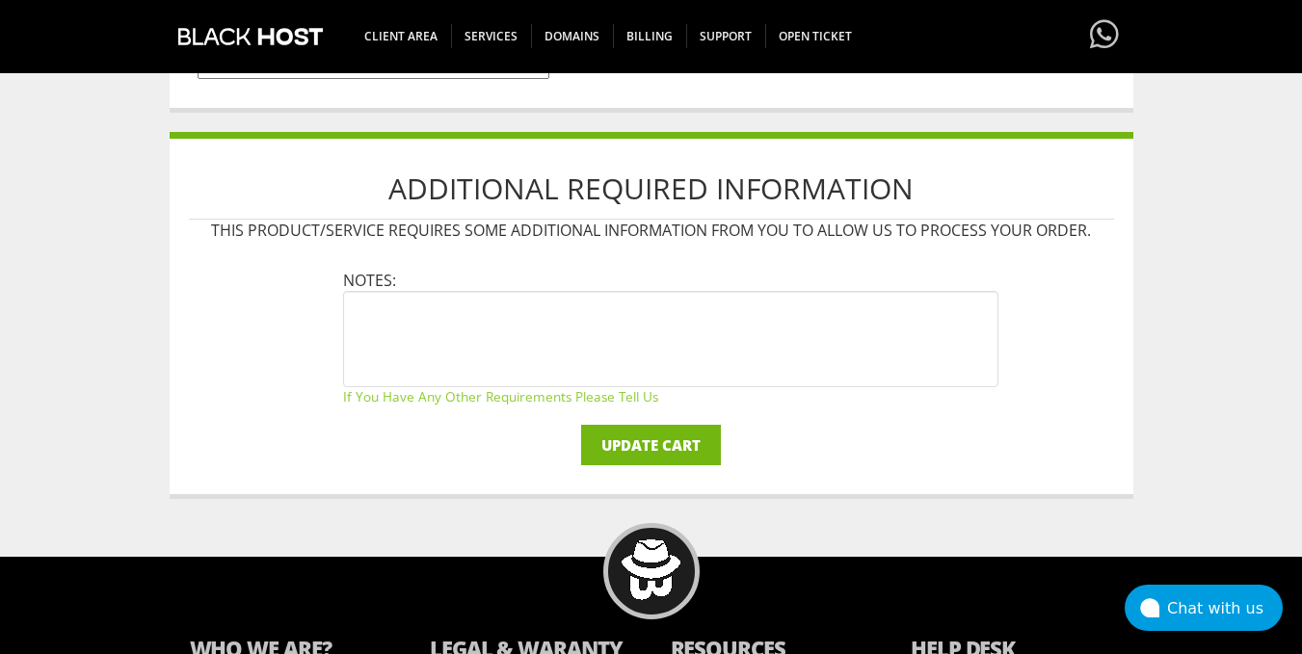
click at [632, 436] on input "Update Cart" at bounding box center [651, 445] width 140 height 40
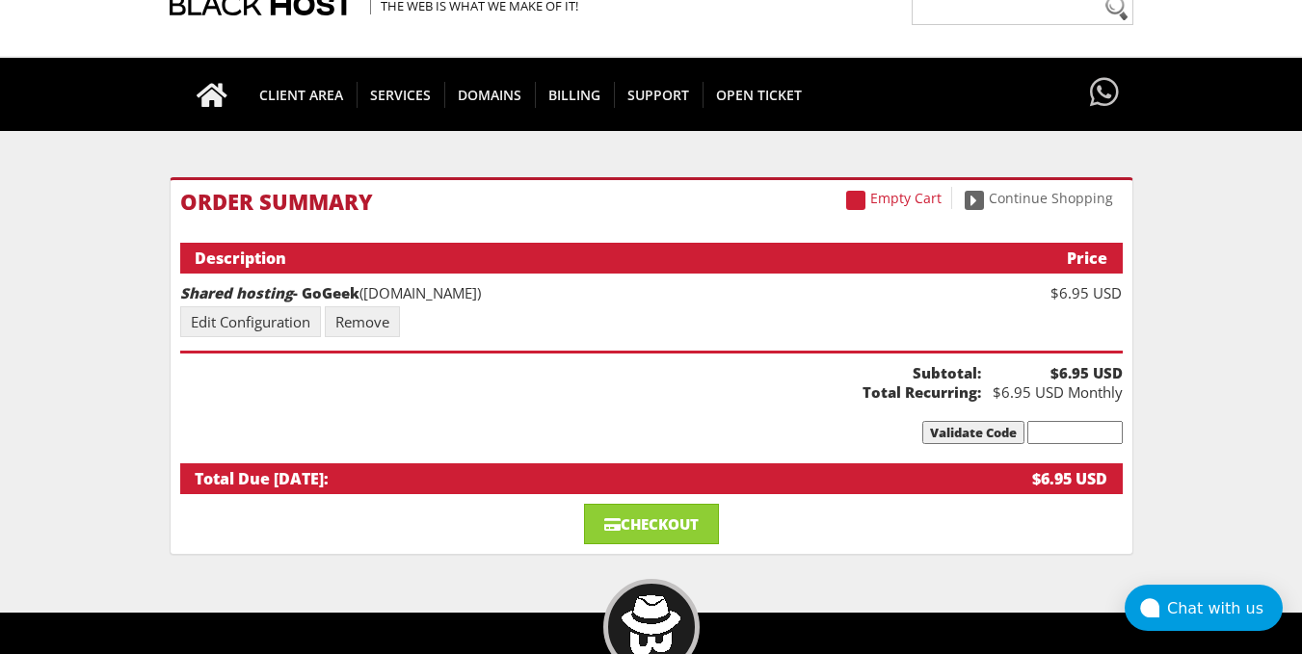
scroll to position [117, 0]
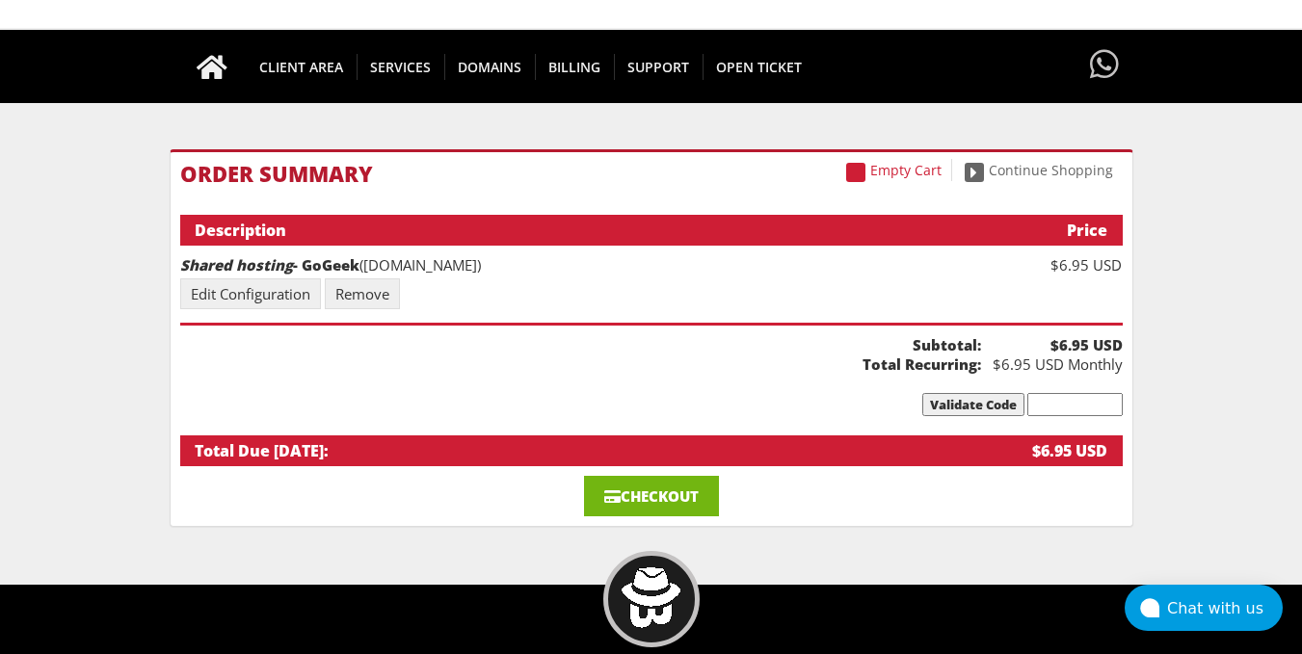
click at [627, 504] on link "Checkout" at bounding box center [651, 496] width 135 height 40
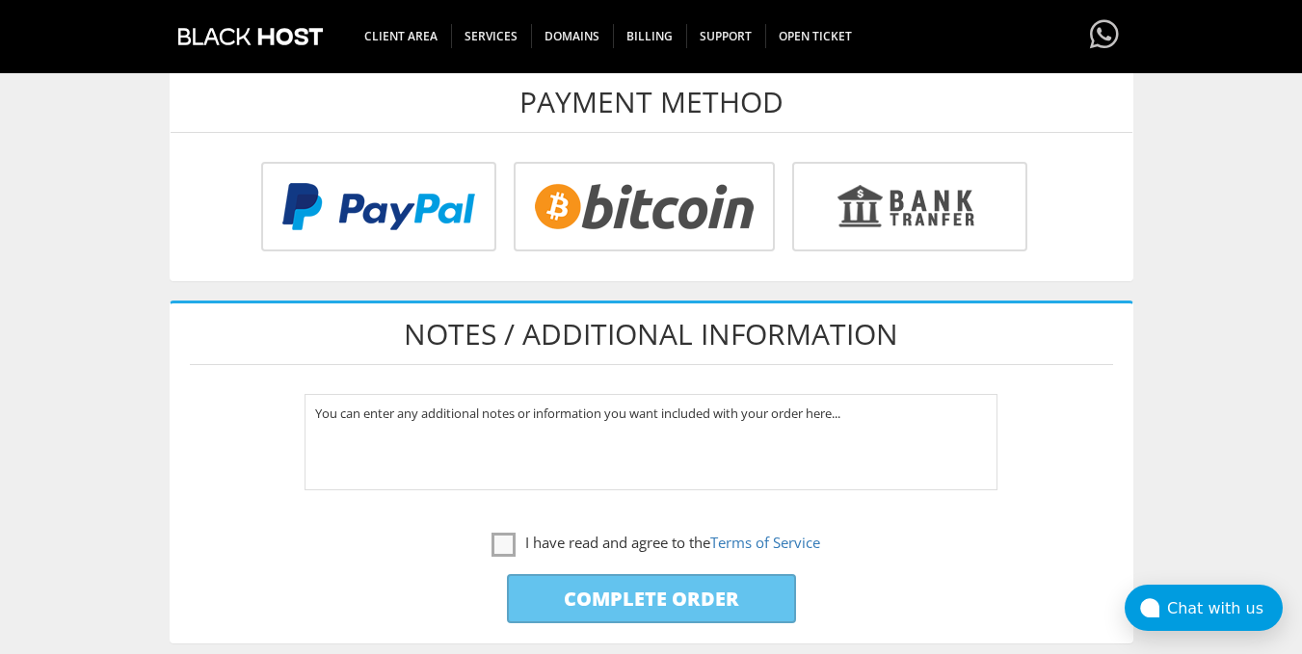
scroll to position [768, 0]
click at [619, 198] on input "radio" at bounding box center [641, 212] width 261 height 90
radio input "true"
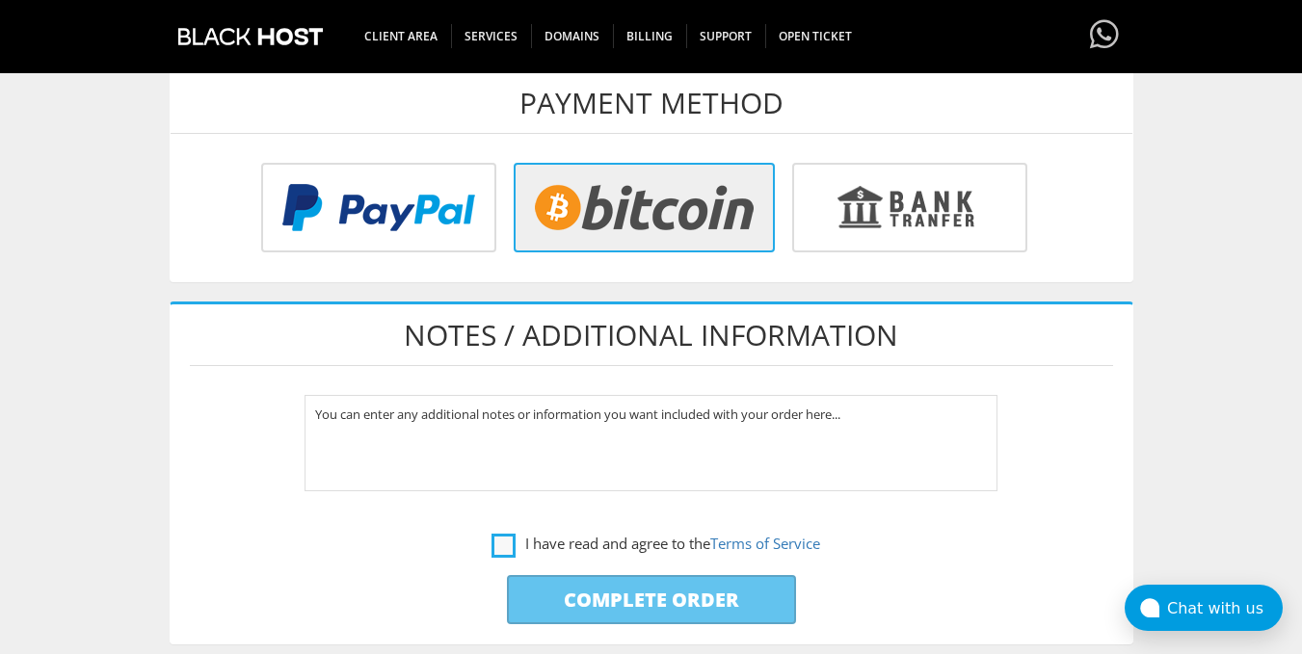
click at [495, 552] on label "I have read and agree to the Terms of Service" at bounding box center [655, 544] width 329 height 24
checkbox input "true"
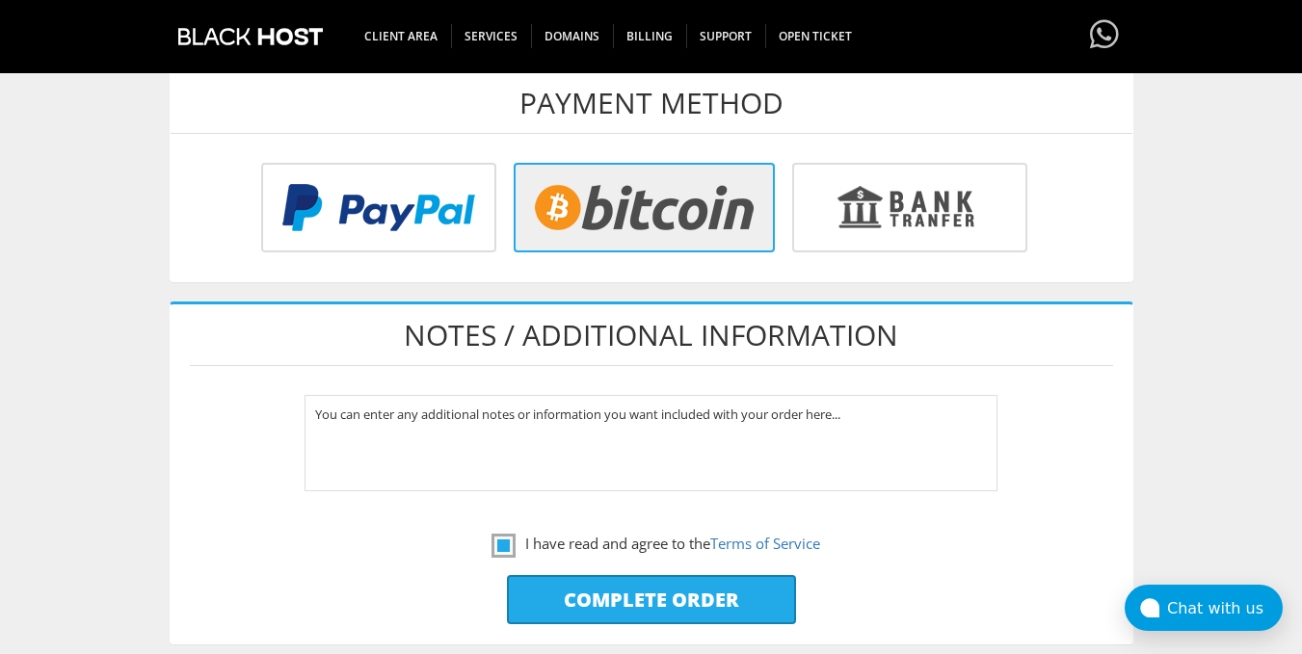
click at [601, 595] on input "Complete Order" at bounding box center [651, 599] width 289 height 49
type input "Please Wait..."
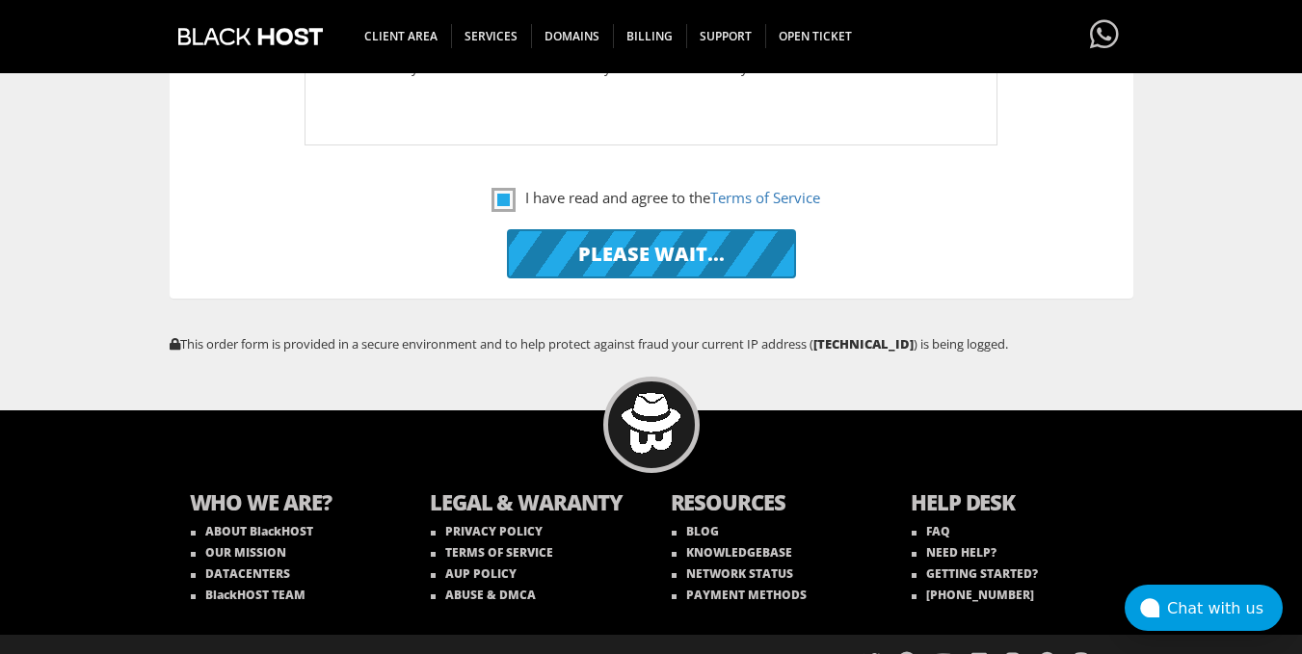
scroll to position [1146, 0]
